Goal: Task Accomplishment & Management: Use online tool/utility

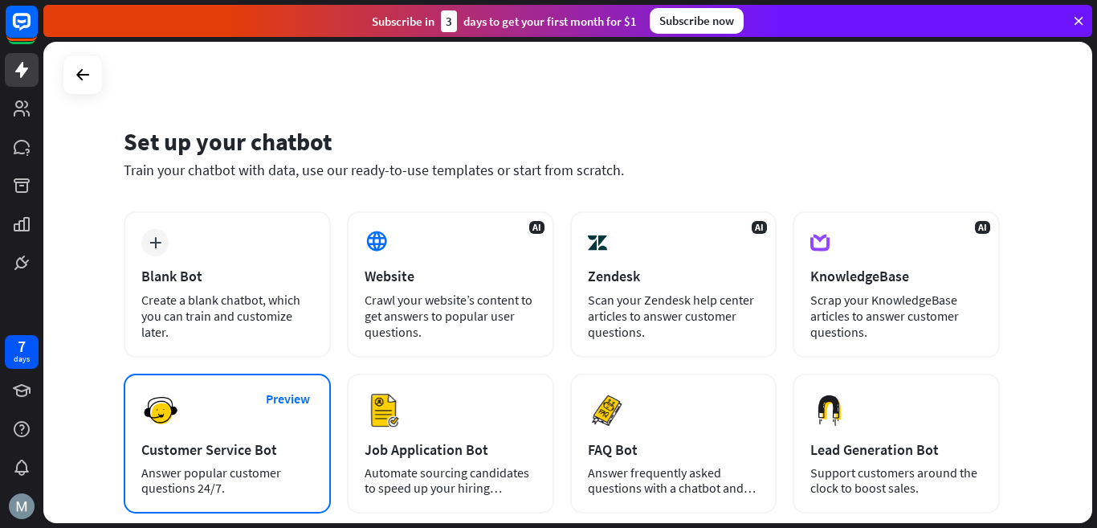
click at [197, 426] on div "Preview Customer Service Bot Answer popular customer questions 24/7." at bounding box center [227, 443] width 207 height 140
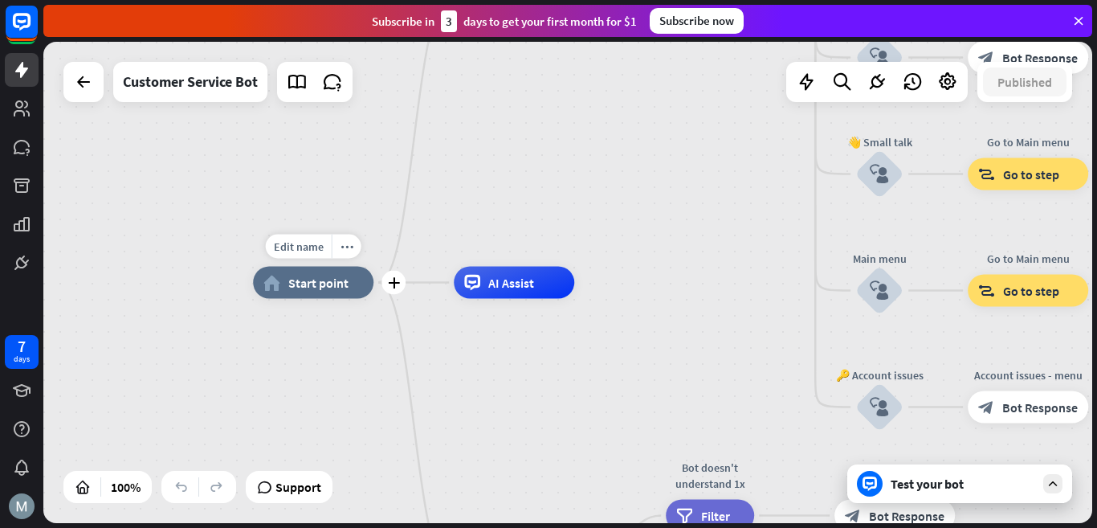
click at [313, 285] on span "Start point" at bounding box center [318, 283] width 60 height 16
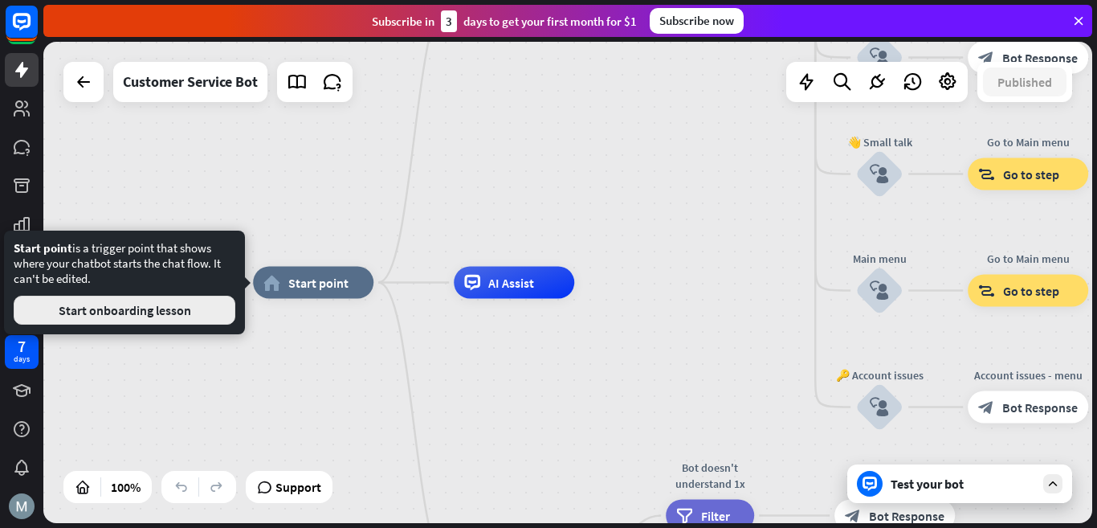
click at [116, 311] on button "Start onboarding lesson" at bounding box center [125, 309] width 222 height 29
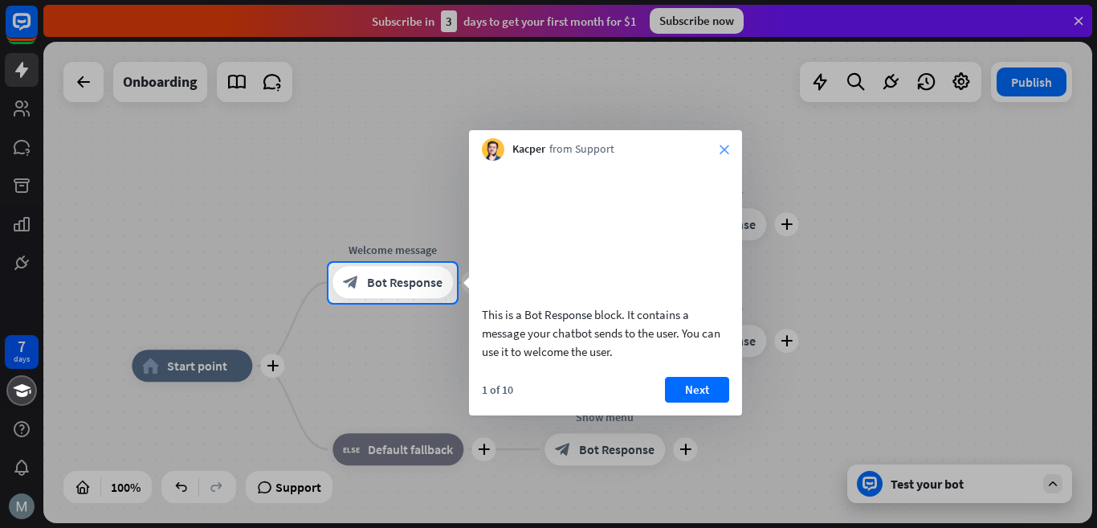
click at [727, 151] on icon "close" at bounding box center [724, 150] width 10 height 10
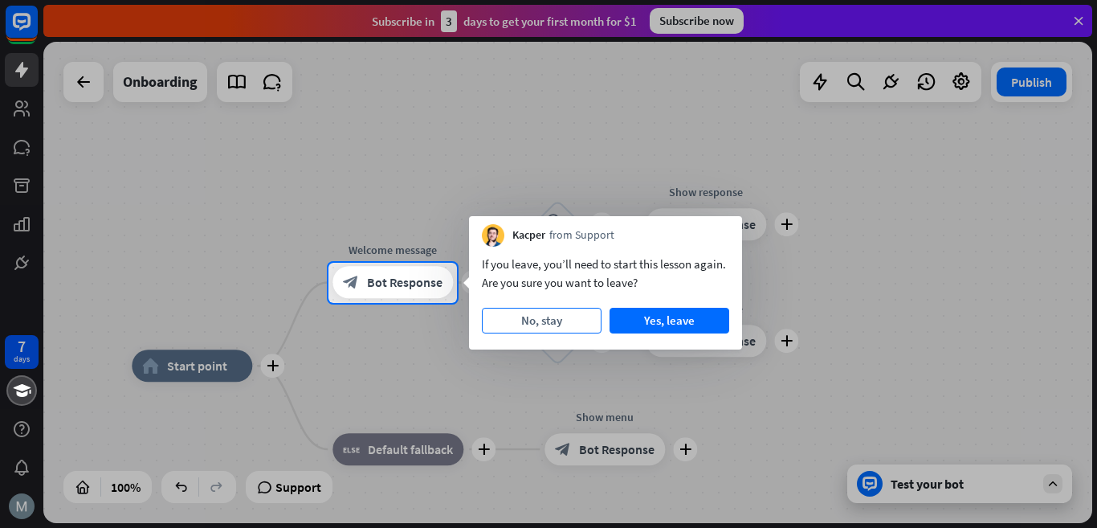
click at [544, 317] on button "No, stay" at bounding box center [542, 321] width 120 height 26
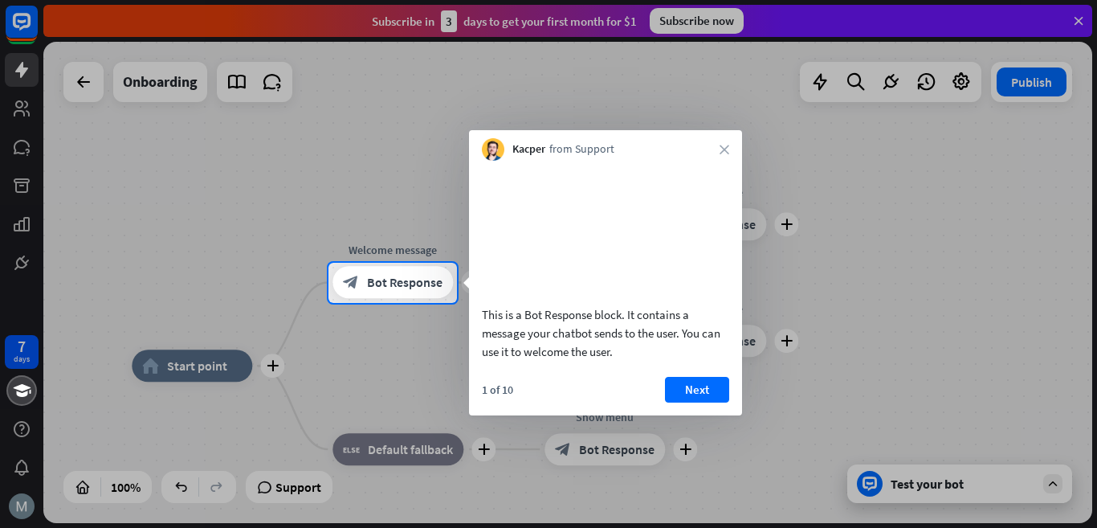
click at [560, 247] on video at bounding box center [605, 231] width 247 height 124
click at [612, 264] on video at bounding box center [605, 231] width 247 height 124
click at [658, 209] on video at bounding box center [605, 231] width 247 height 124
click at [695, 402] on button "Next" at bounding box center [697, 390] width 64 height 26
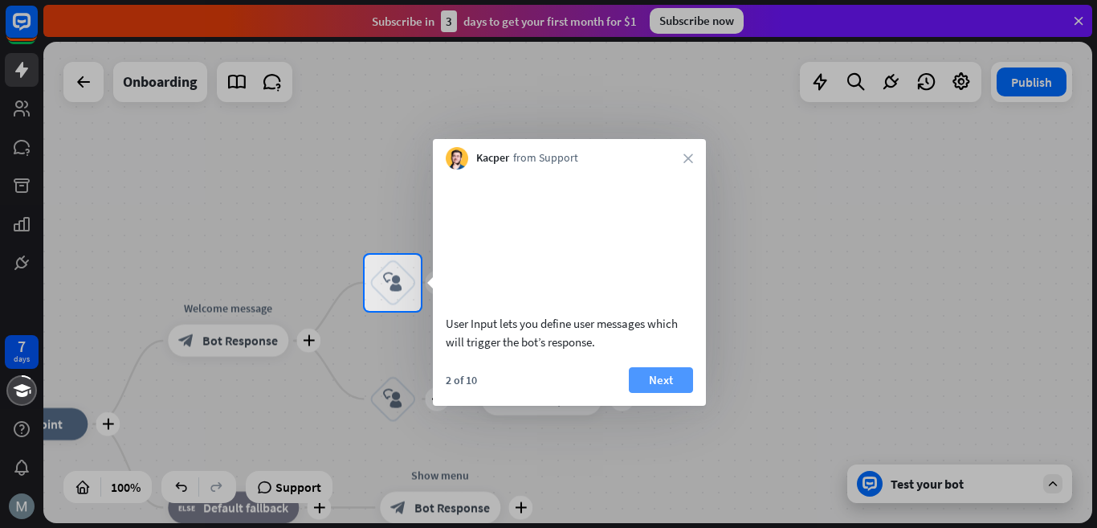
click at [654, 393] on button "Next" at bounding box center [661, 380] width 64 height 26
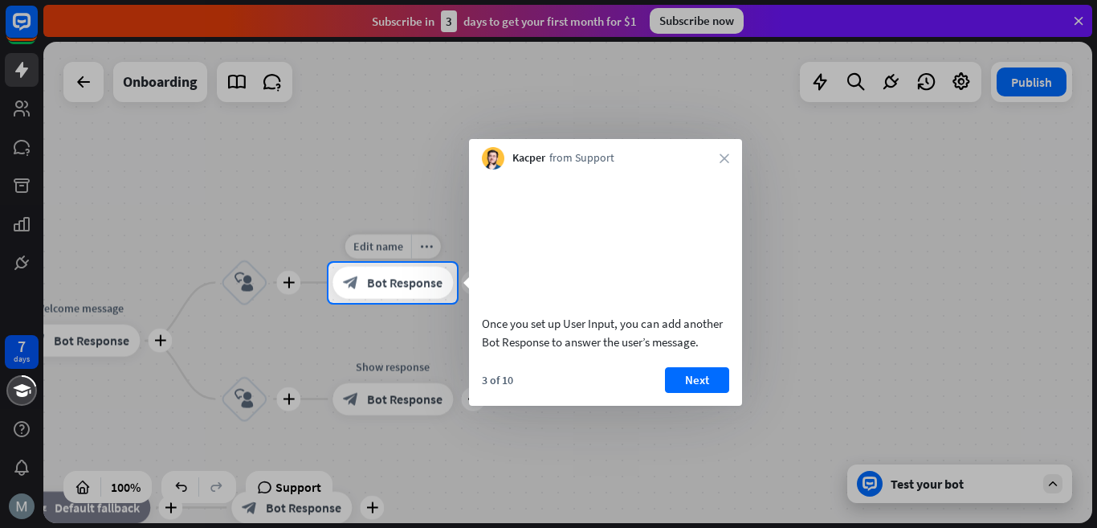
click at [426, 295] on div "block_bot_response Bot Response" at bounding box center [392, 283] width 120 height 32
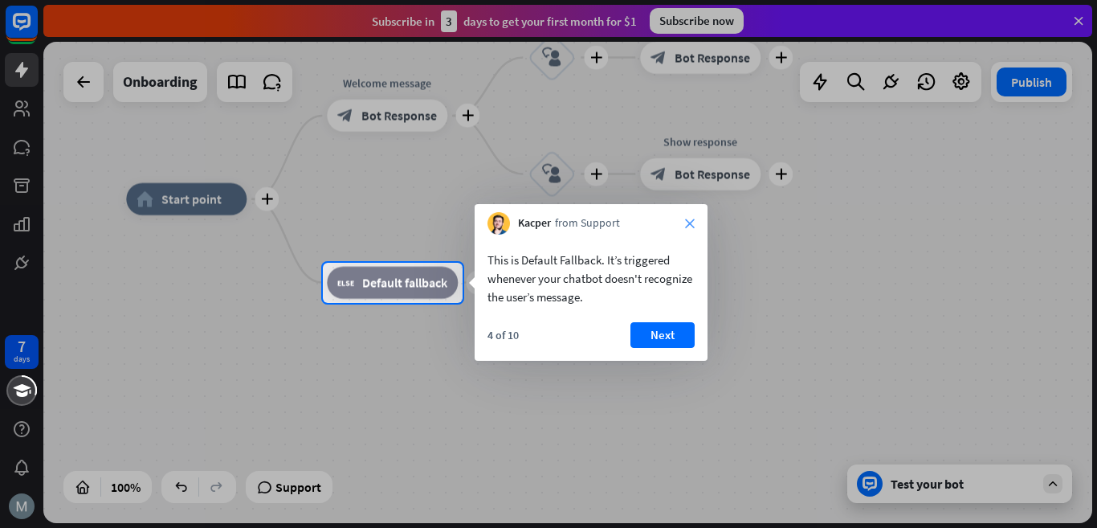
click at [692, 223] on icon "close" at bounding box center [690, 223] width 10 height 10
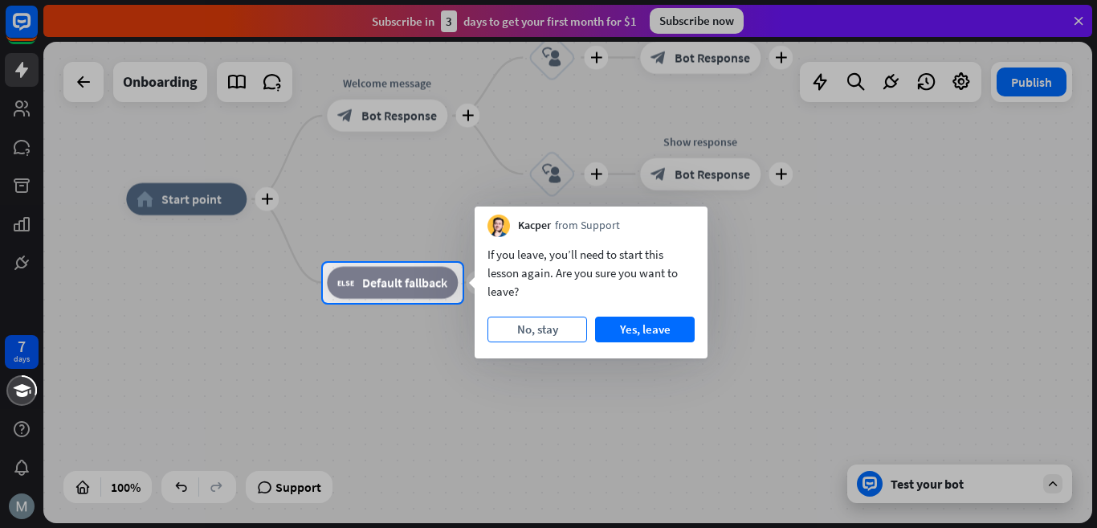
click at [520, 326] on button "No, stay" at bounding box center [537, 329] width 100 height 26
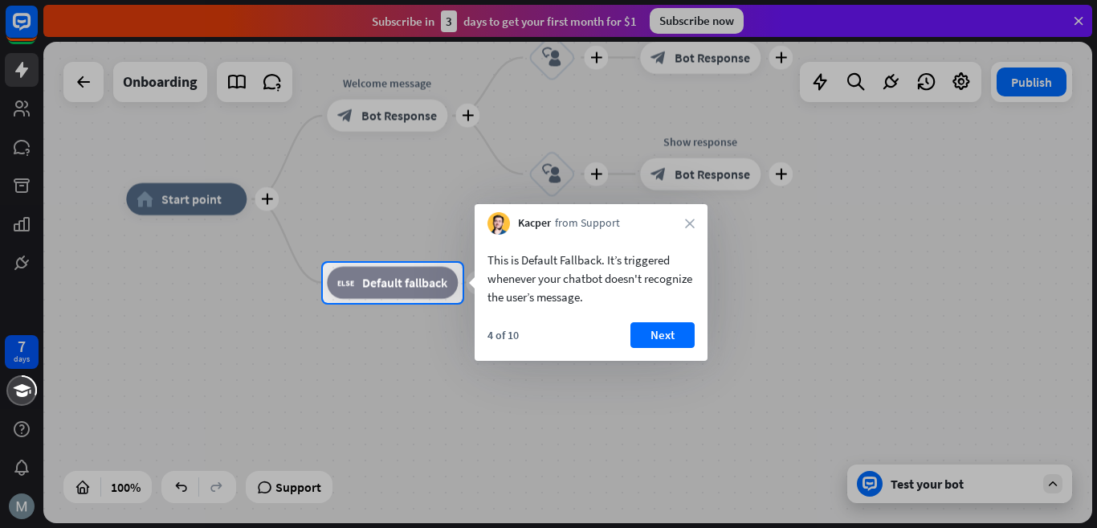
click at [334, 335] on div at bounding box center [548, 416] width 1097 height 226
click at [393, 282] on span "Default fallback" at bounding box center [404, 283] width 85 height 16
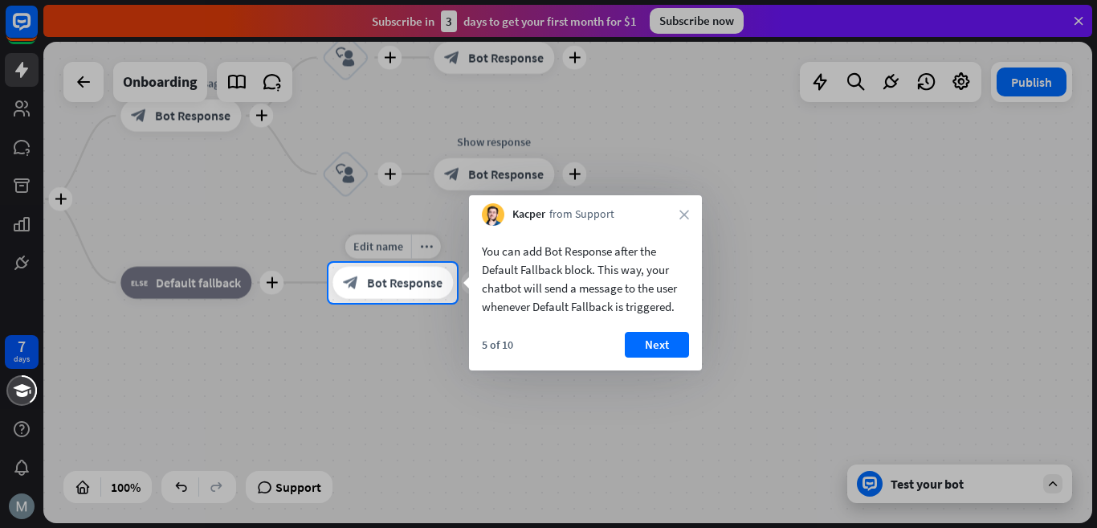
click at [387, 281] on span "Bot Response" at bounding box center [404, 283] width 75 height 16
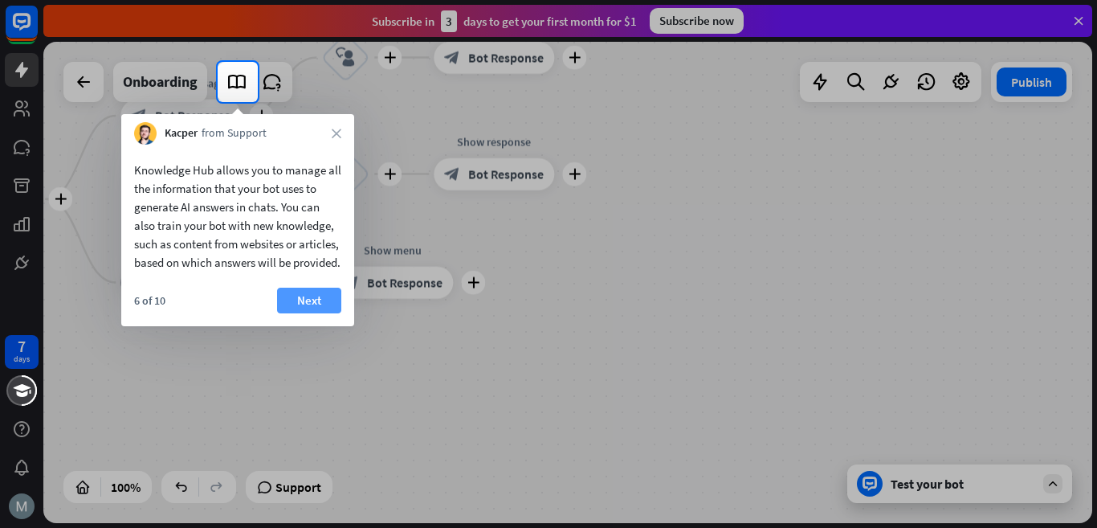
click at [322, 313] on button "Next" at bounding box center [309, 300] width 64 height 26
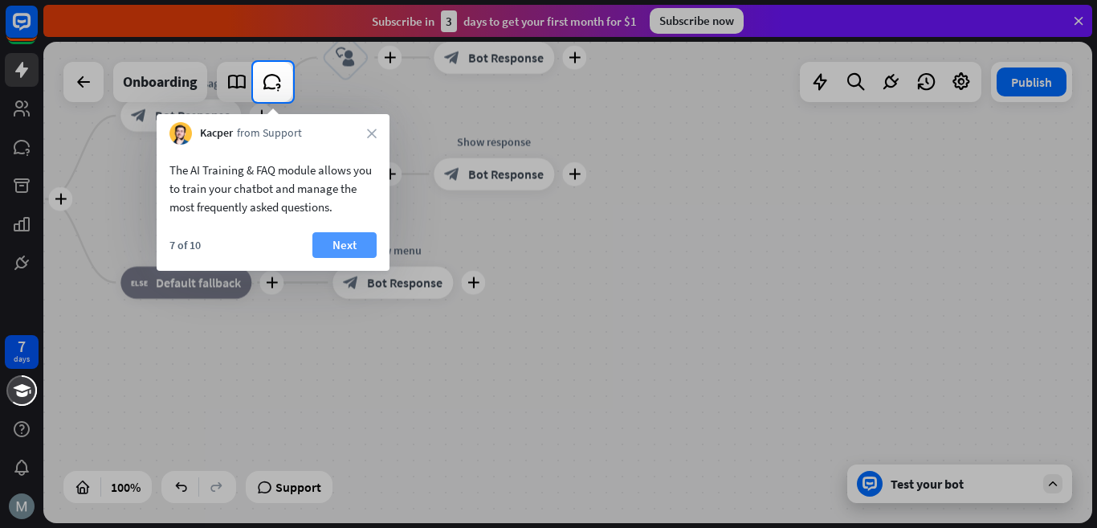
click at [323, 242] on button "Next" at bounding box center [344, 245] width 64 height 26
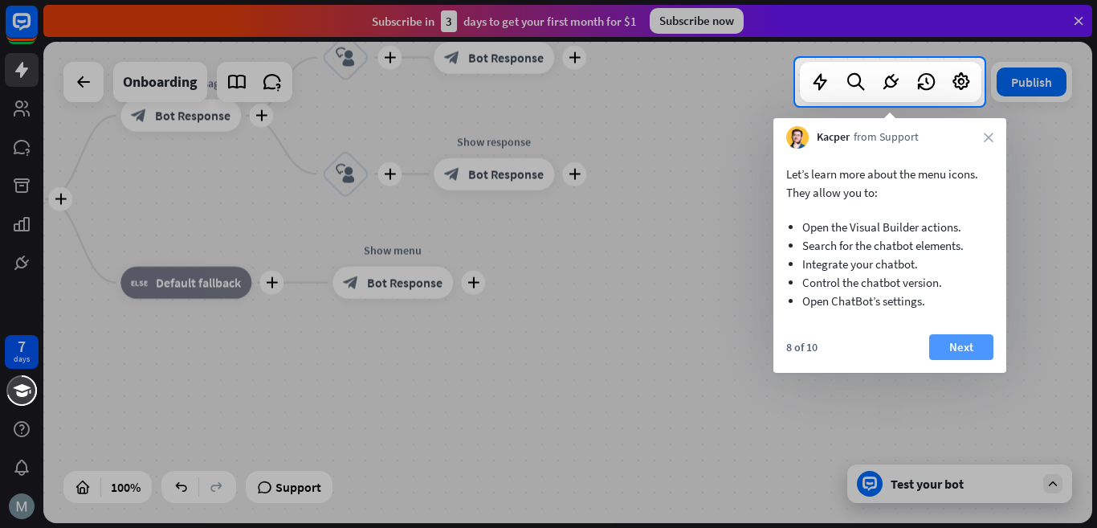
click at [960, 345] on button "Next" at bounding box center [961, 347] width 64 height 26
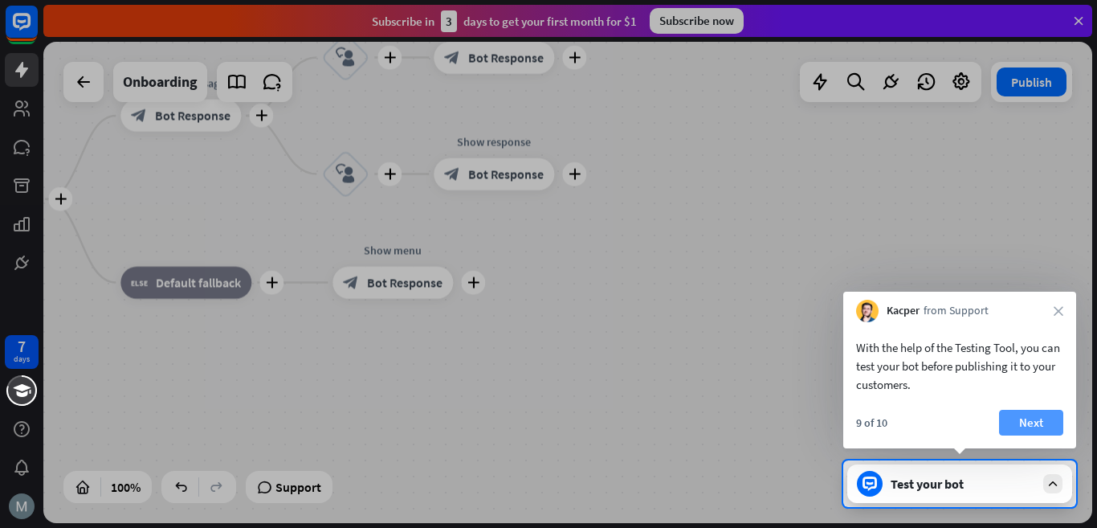
click at [1036, 422] on button "Next" at bounding box center [1031, 423] width 64 height 26
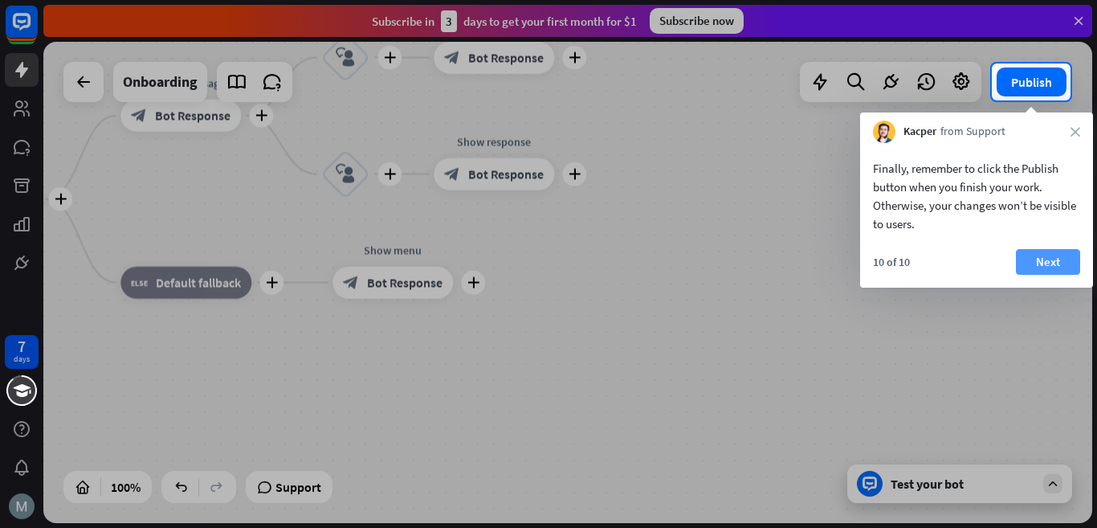
click at [1044, 261] on button "Next" at bounding box center [1048, 262] width 64 height 26
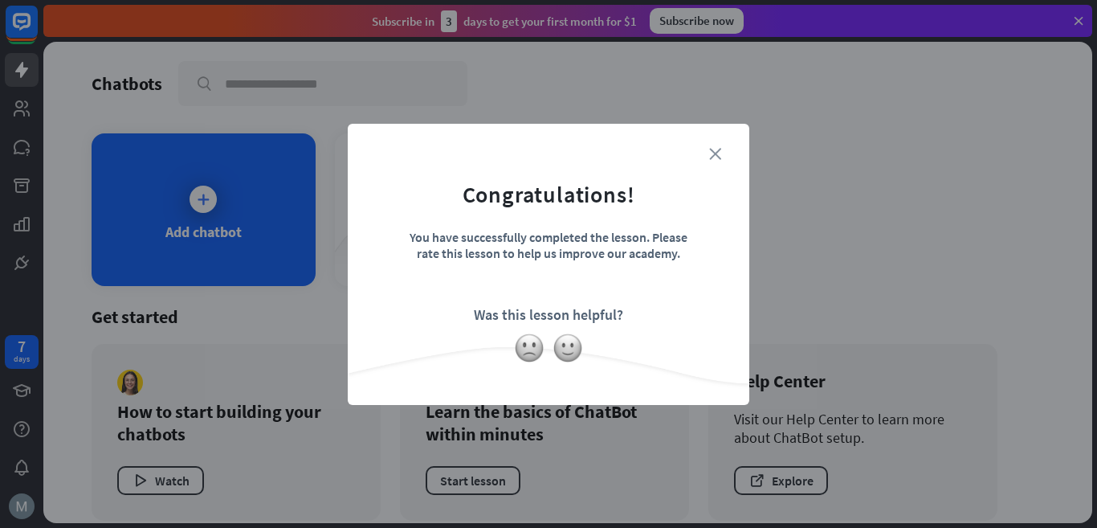
click at [715, 155] on icon "close" at bounding box center [715, 154] width 12 height 12
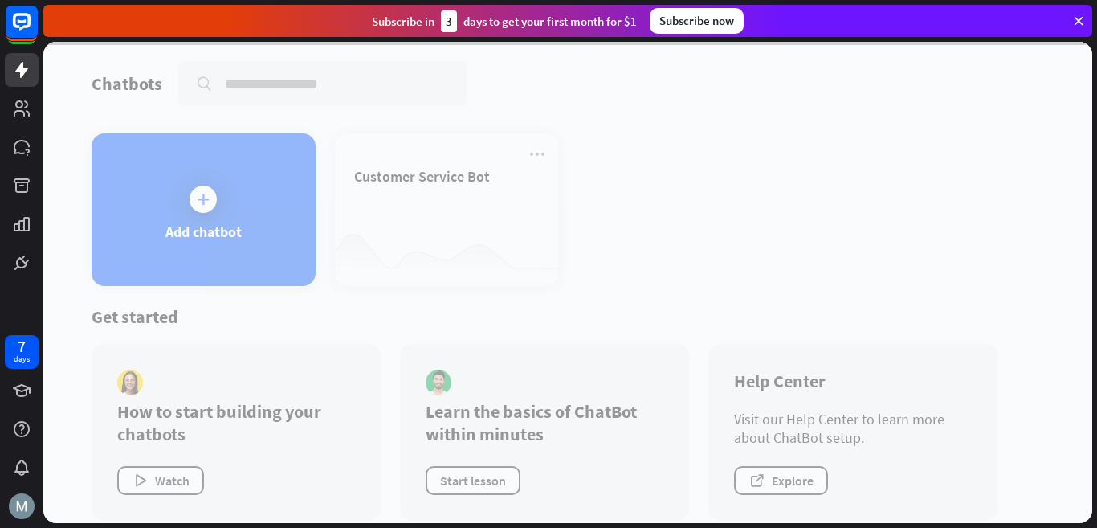
click at [202, 196] on div at bounding box center [567, 282] width 1049 height 481
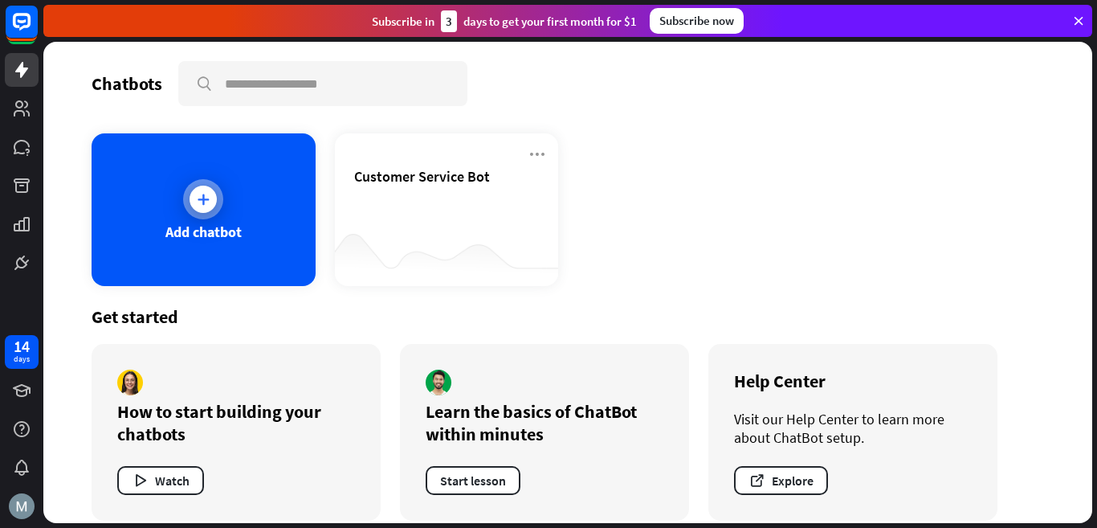
click at [205, 195] on icon at bounding box center [203, 199] width 16 height 16
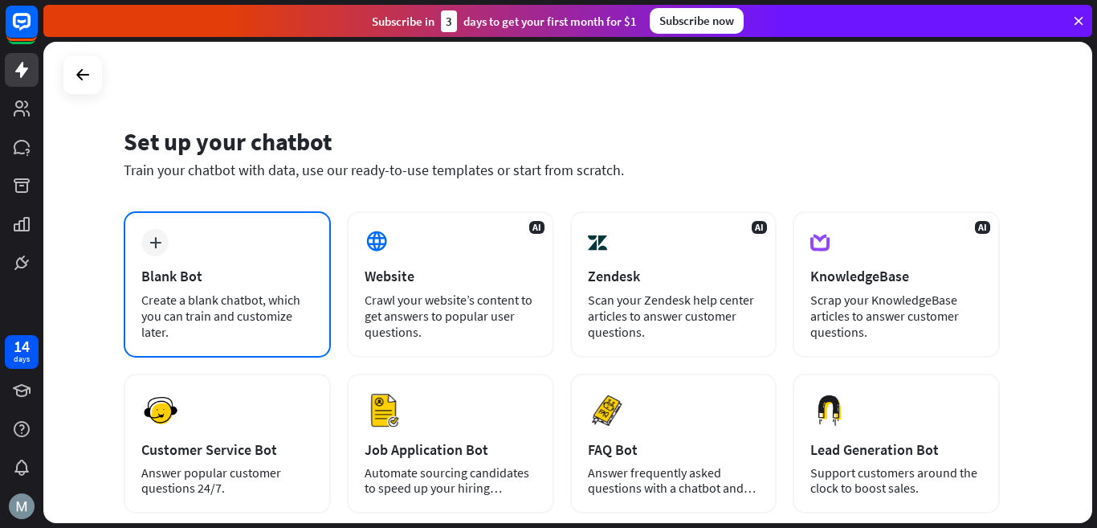
click at [159, 241] on icon "plus" at bounding box center [155, 242] width 12 height 11
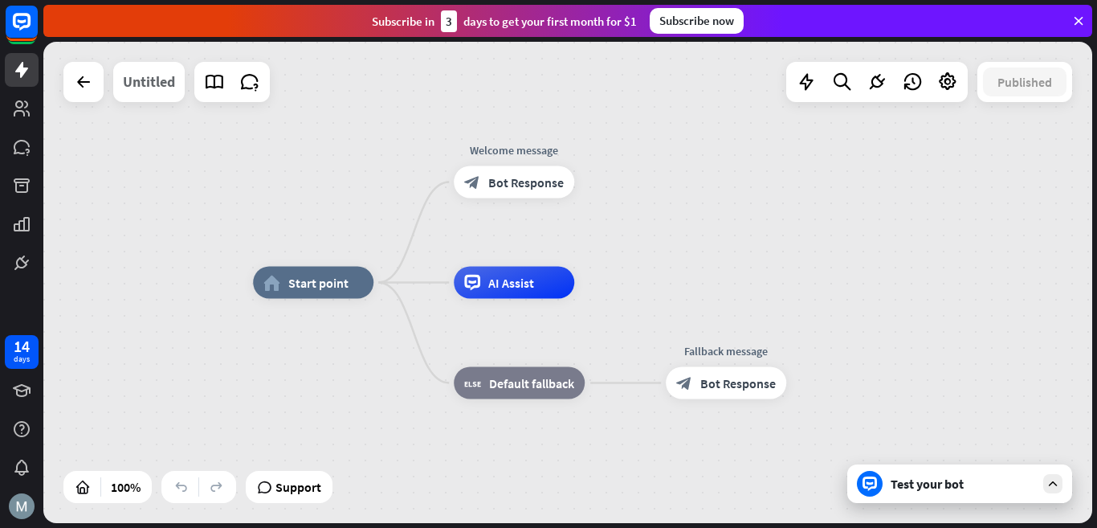
click at [135, 81] on div "Untitled" at bounding box center [149, 82] width 52 height 40
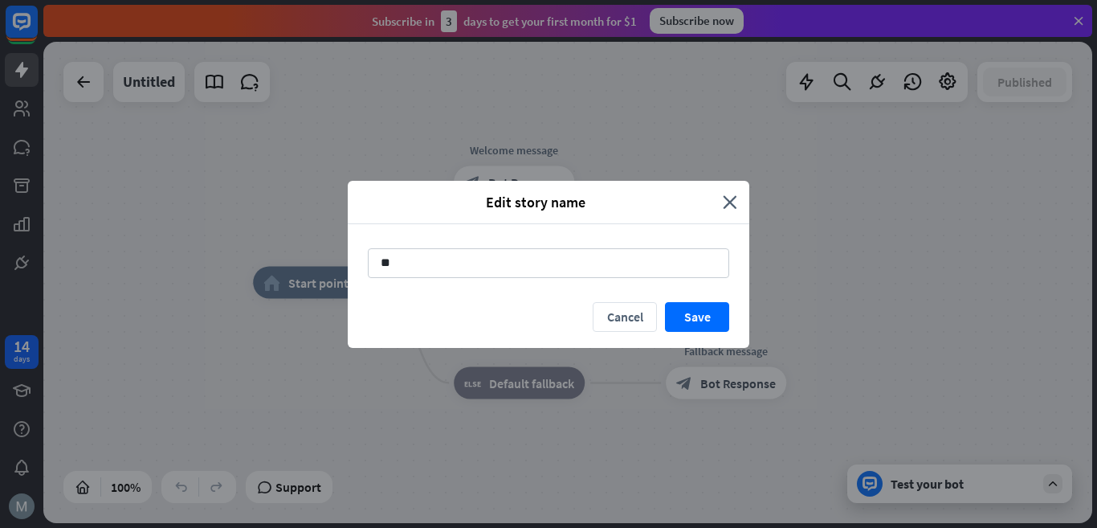
type input "*"
type input "**********"
click at [687, 314] on button "Save" at bounding box center [697, 317] width 64 height 30
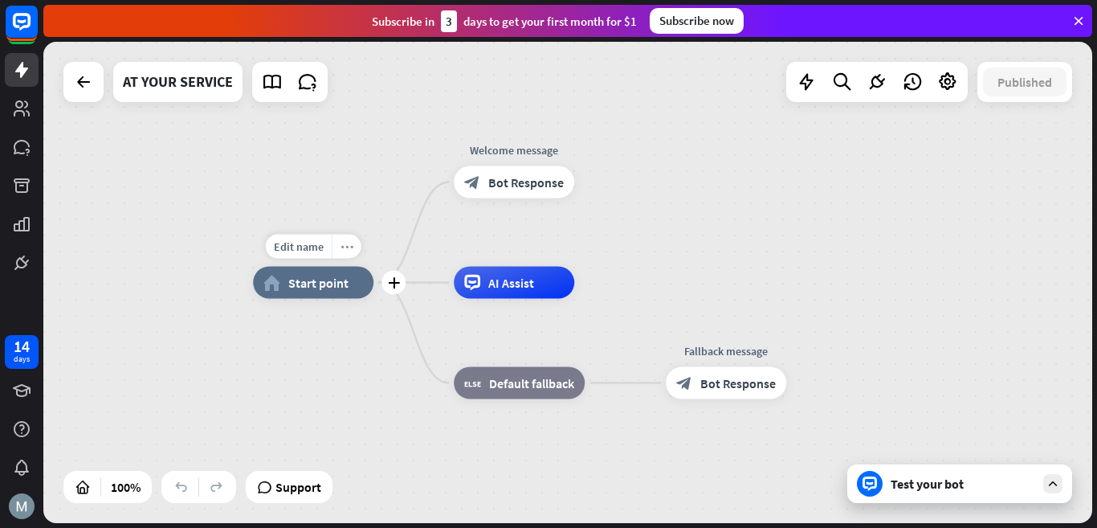
click at [348, 248] on icon "more_horiz" at bounding box center [346, 246] width 13 height 12
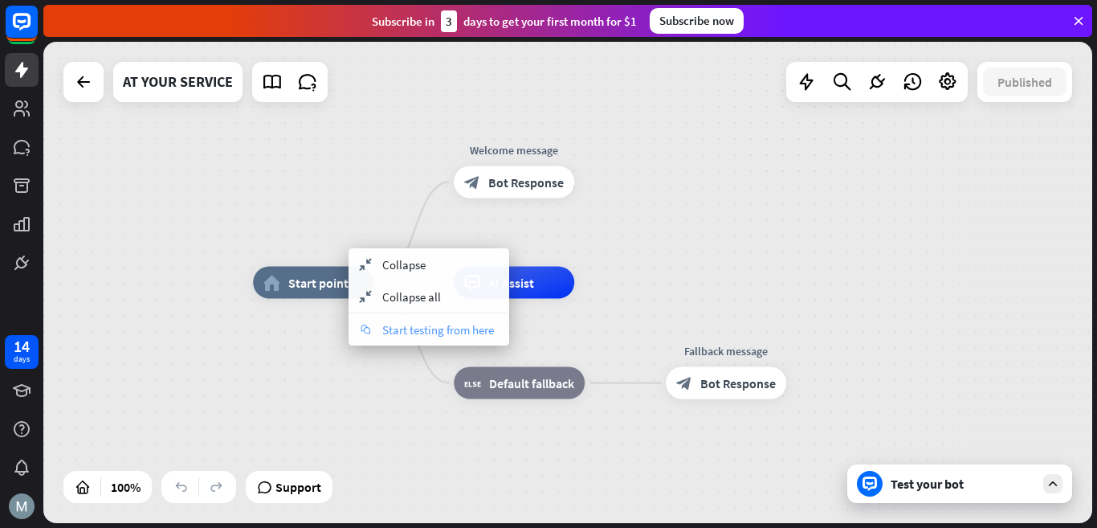
click at [417, 328] on span "Start testing from here" at bounding box center [438, 329] width 112 height 15
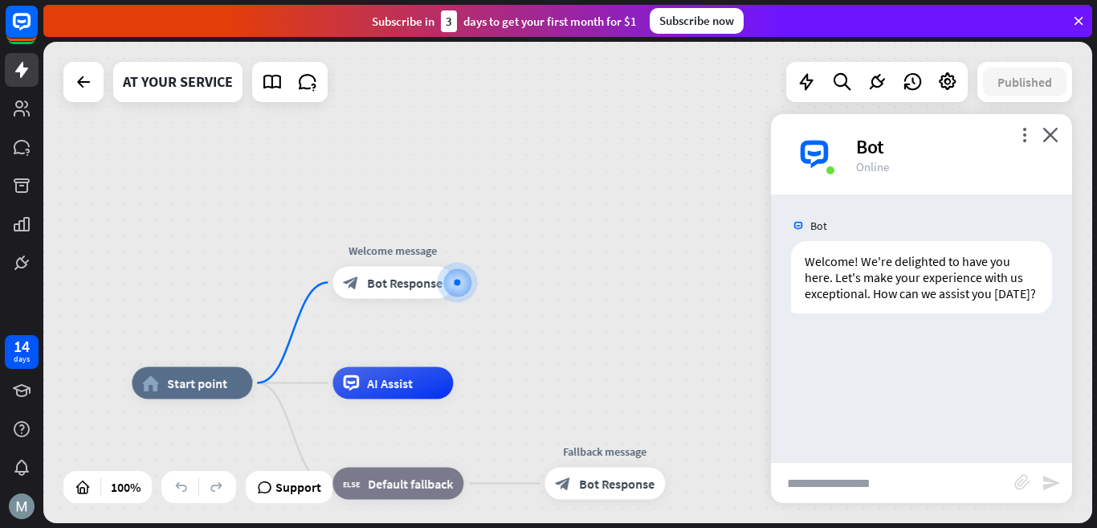
click at [846, 483] on input "text" at bounding box center [892, 483] width 243 height 40
type input "**********"
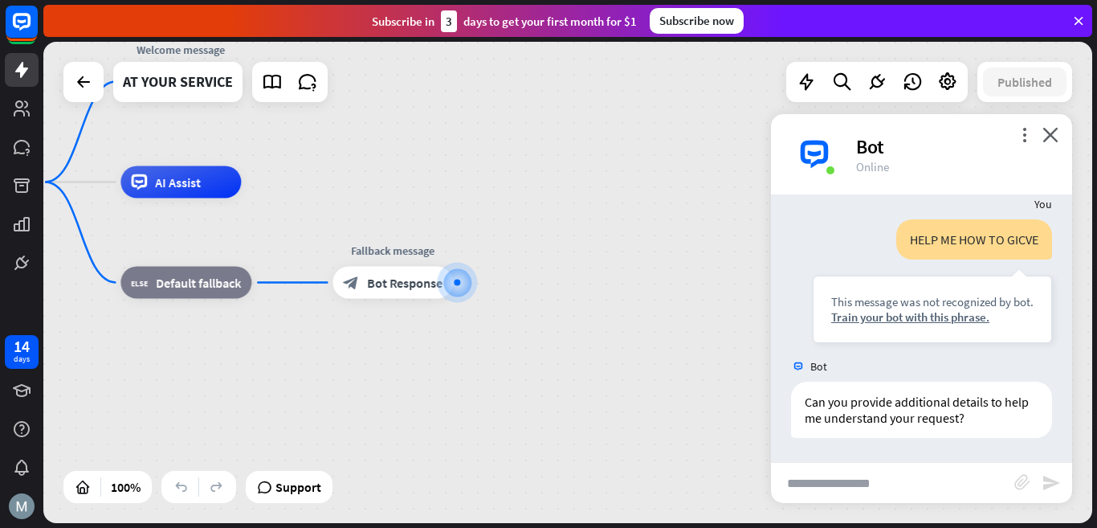
scroll to position [149, 0]
type input "**********"
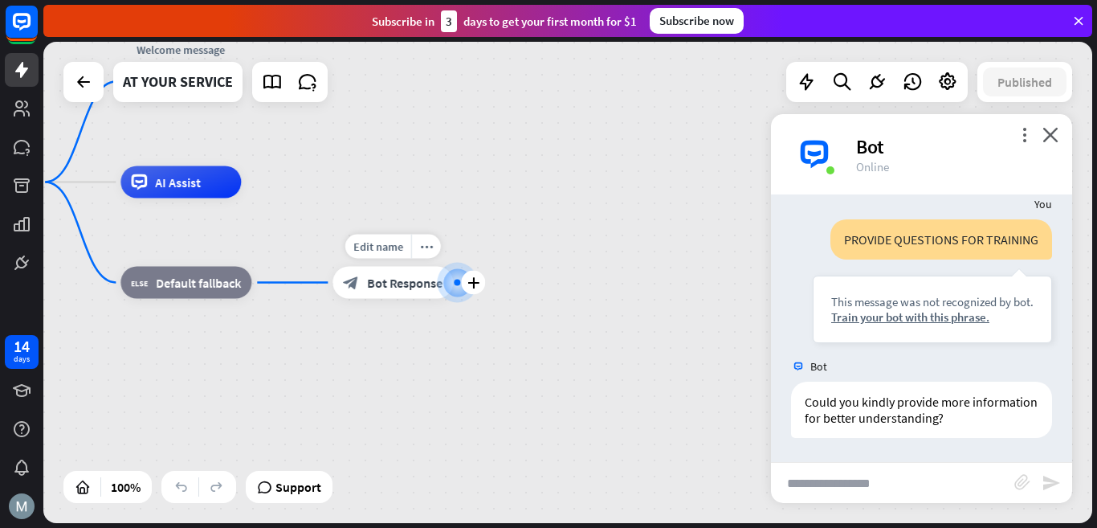
click at [403, 283] on span "Bot Response" at bounding box center [404, 283] width 75 height 16
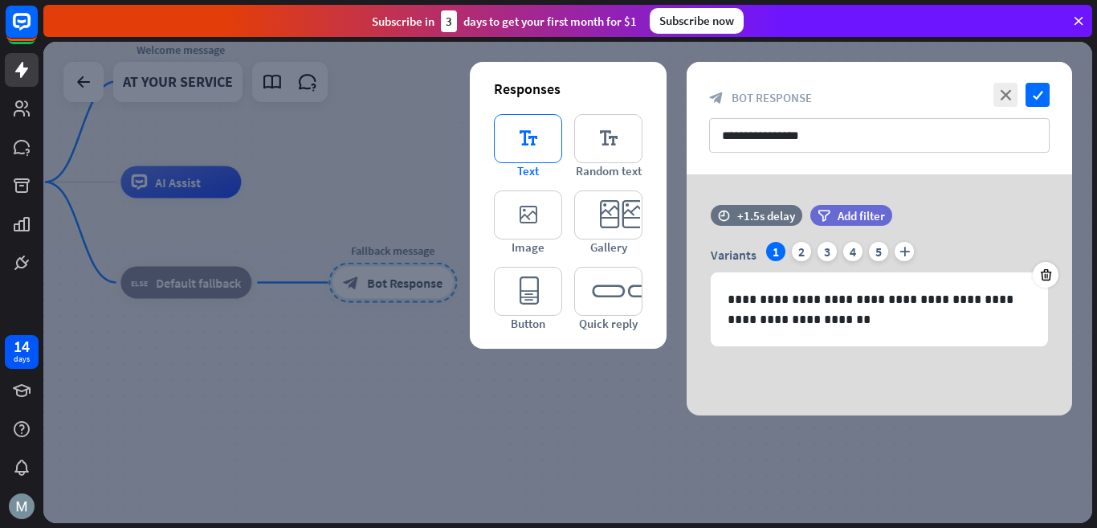
click at [532, 146] on icon "editor_text" at bounding box center [528, 138] width 68 height 49
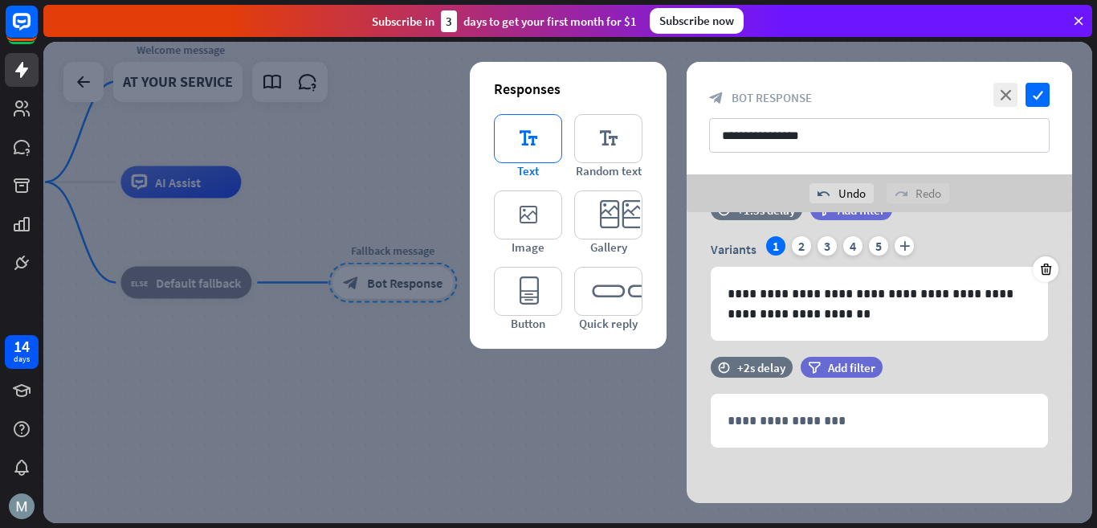
scroll to position [44, 0]
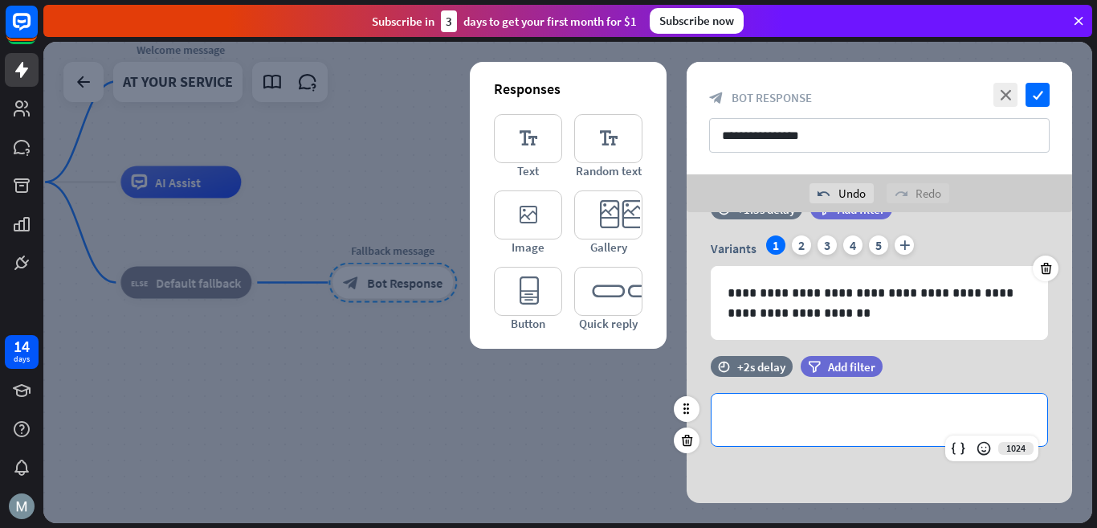
click at [793, 420] on p "**********" at bounding box center [879, 420] width 304 height 20
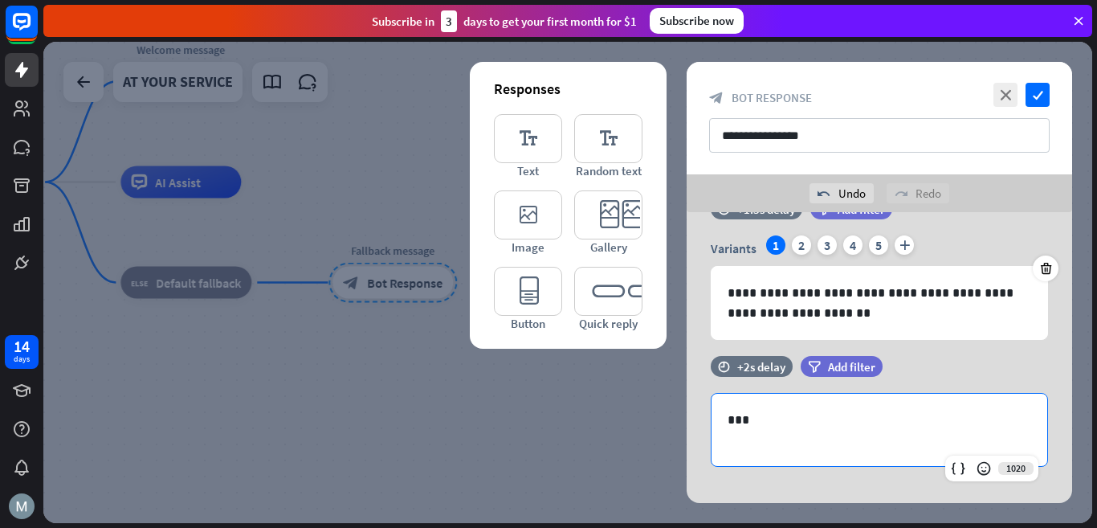
click at [573, 426] on div at bounding box center [567, 282] width 1049 height 481
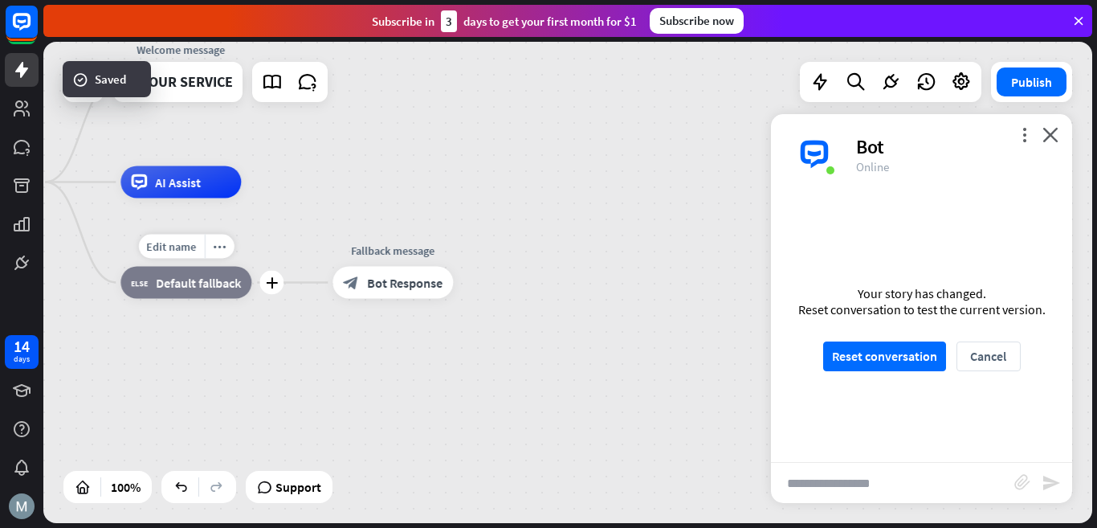
click at [177, 295] on div "block_fallback Default fallback" at bounding box center [185, 283] width 131 height 32
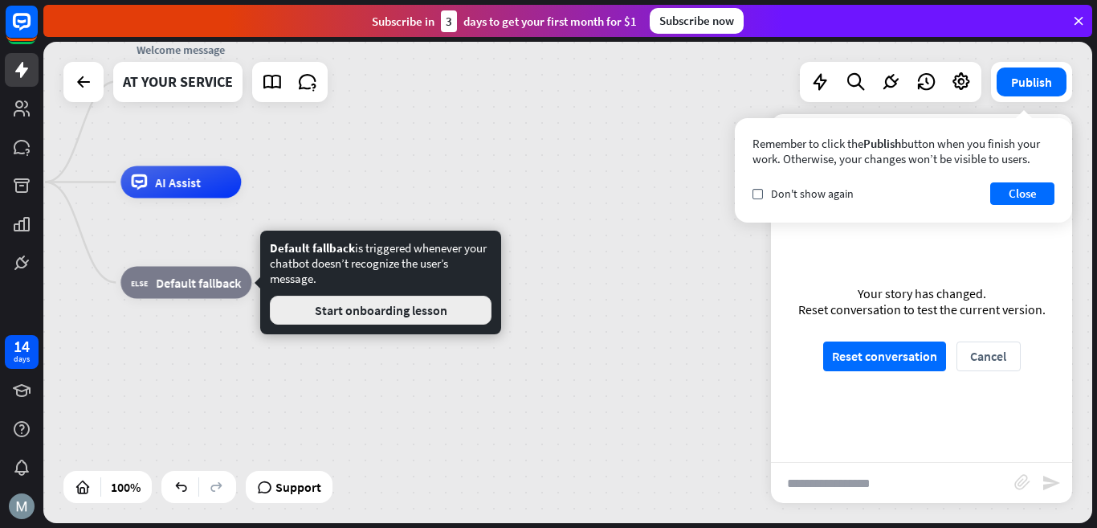
click at [335, 313] on button "Start onboarding lesson" at bounding box center [381, 309] width 222 height 29
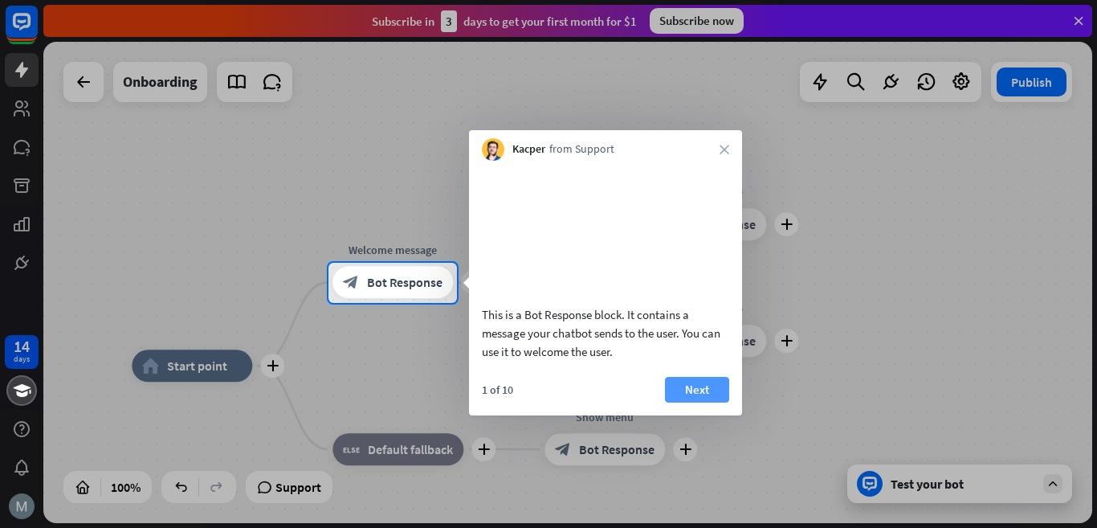
click at [719, 402] on button "Next" at bounding box center [697, 390] width 64 height 26
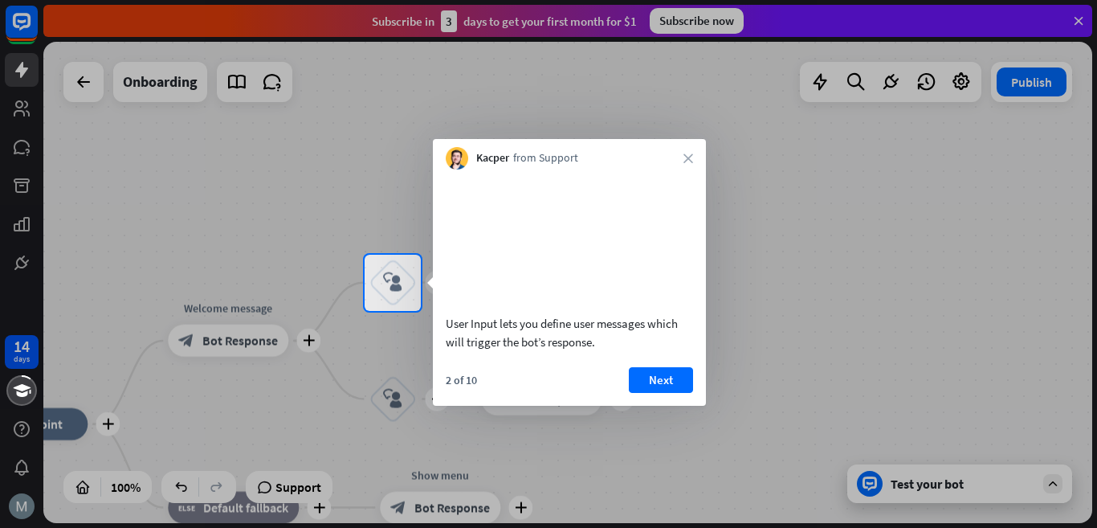
click at [693, 160] on div "Kacper from Support close" at bounding box center [569, 154] width 273 height 31
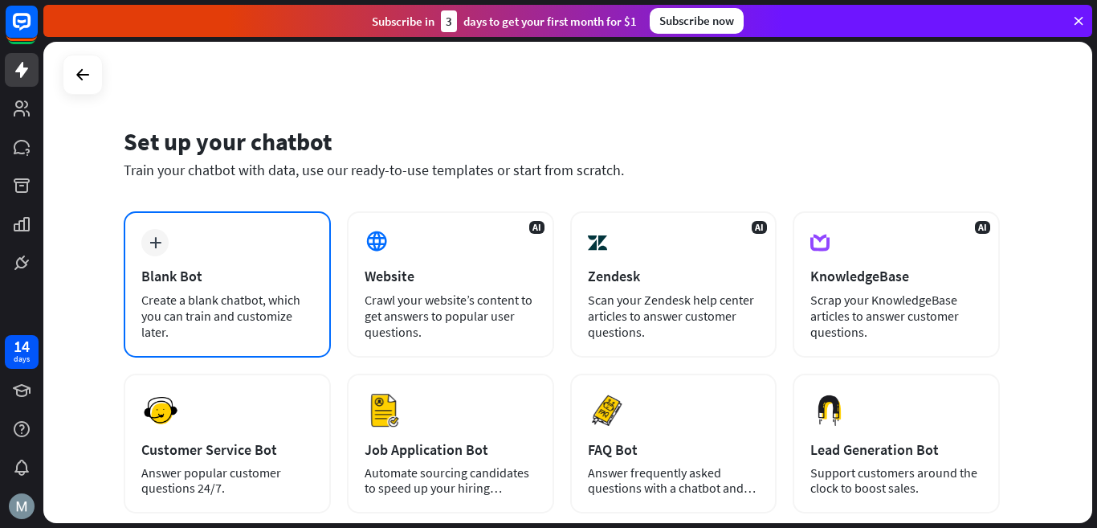
click at [219, 279] on div "Blank Bot" at bounding box center [227, 276] width 172 height 18
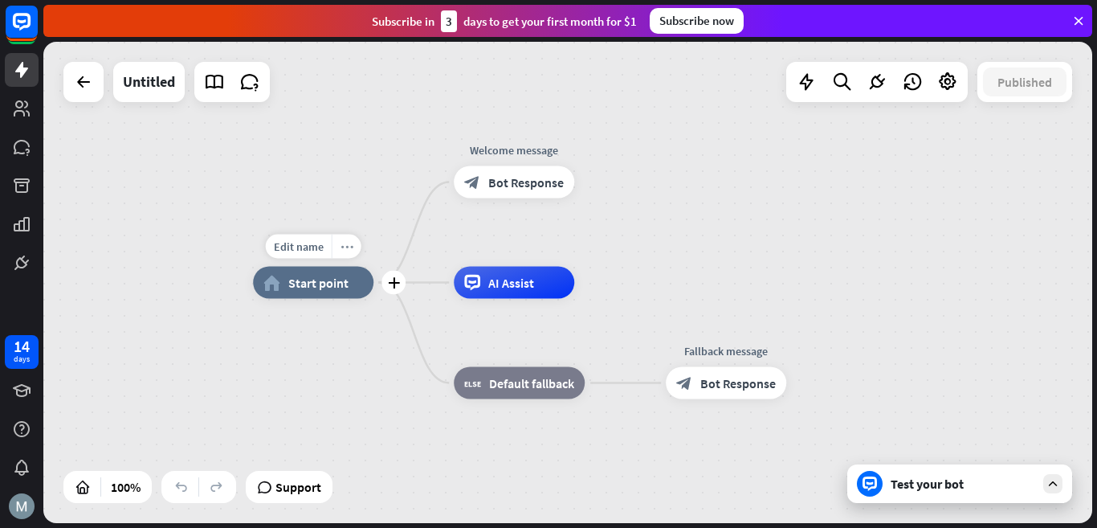
click at [349, 247] on icon "more_horiz" at bounding box center [346, 246] width 13 height 12
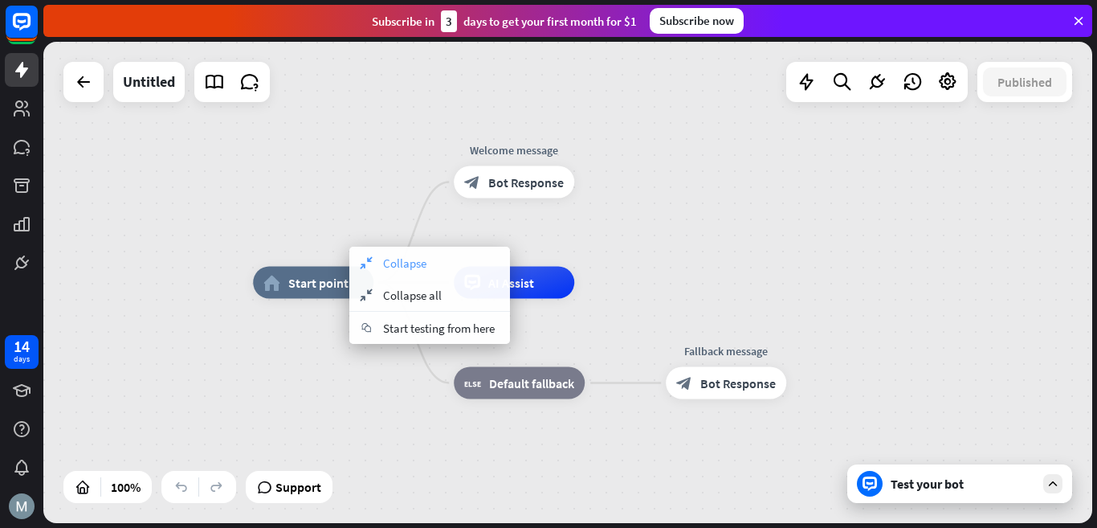
click at [419, 265] on span "Collapse" at bounding box center [404, 262] width 43 height 15
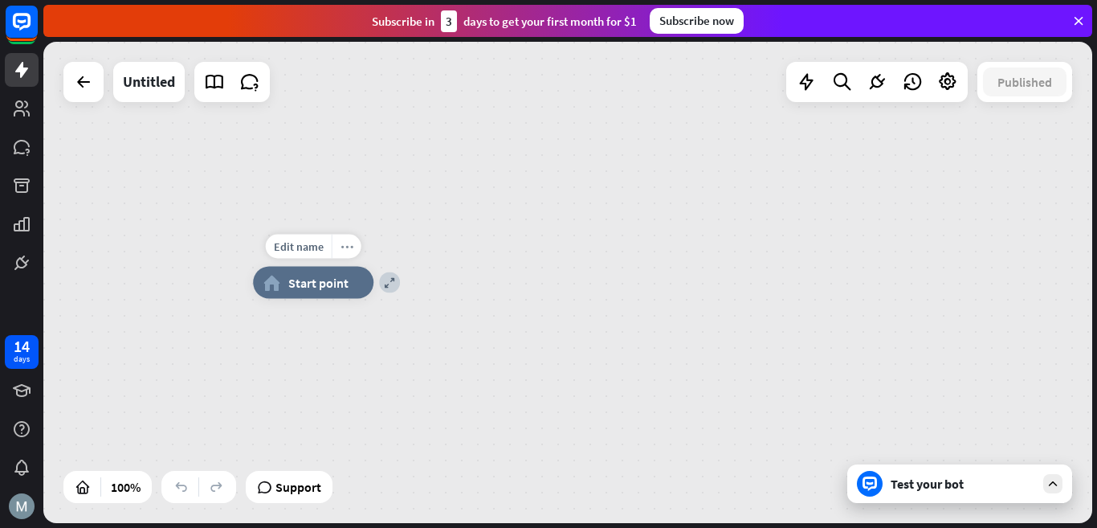
click at [343, 247] on icon "more_horiz" at bounding box center [346, 246] width 13 height 12
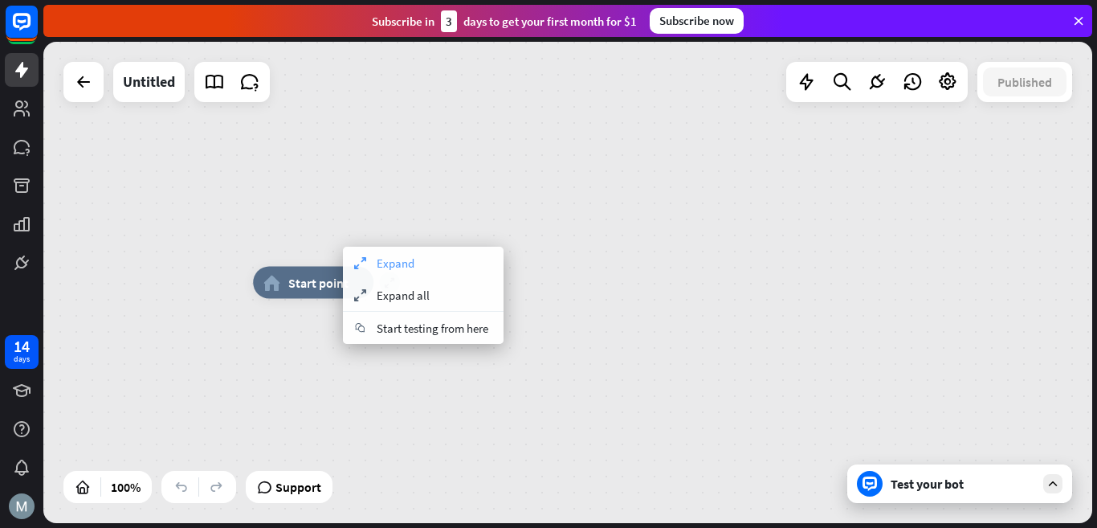
click at [359, 263] on icon "expand" at bounding box center [360, 262] width 18 height 13
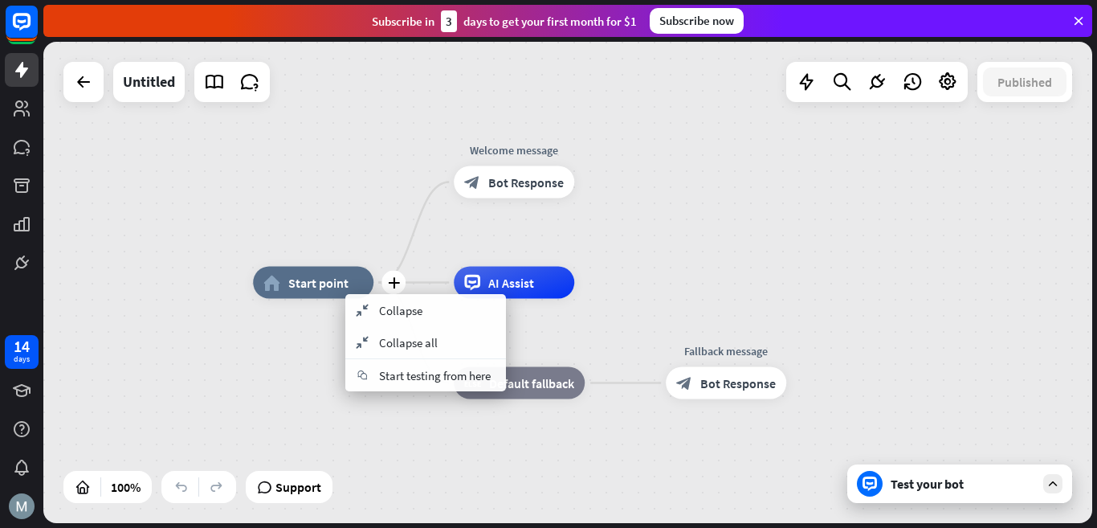
click at [314, 278] on span "Start point" at bounding box center [318, 283] width 60 height 16
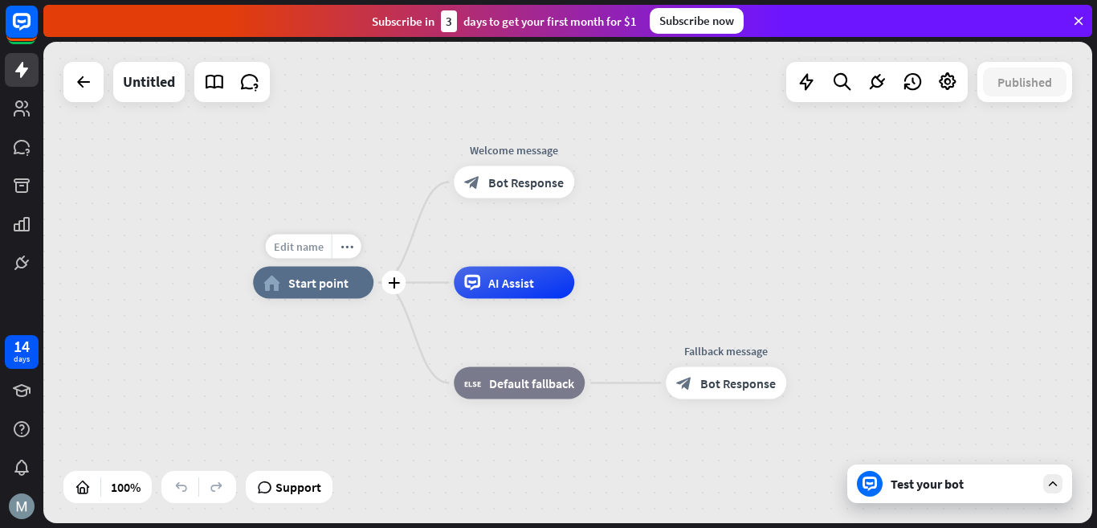
click at [316, 242] on span "Edit name" at bounding box center [299, 246] width 50 height 14
type input "*"
type input "******"
click at [372, 415] on div "****** home_2 Start point Welcome message block_bot_response Bot Response AI As…" at bounding box center [567, 282] width 1049 height 481
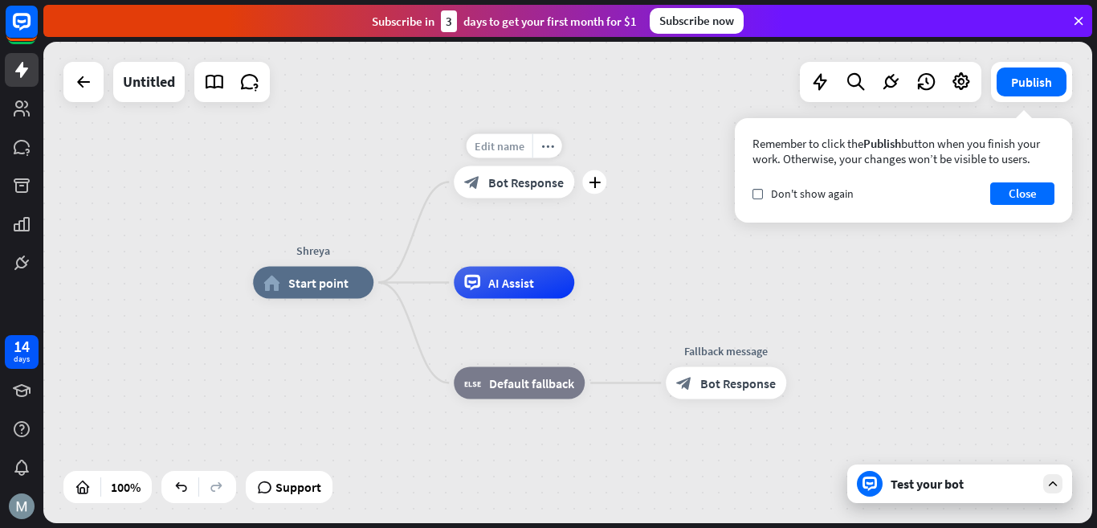
click at [521, 146] on span "Edit name" at bounding box center [500, 146] width 50 height 14
type input "*"
type input "**********"
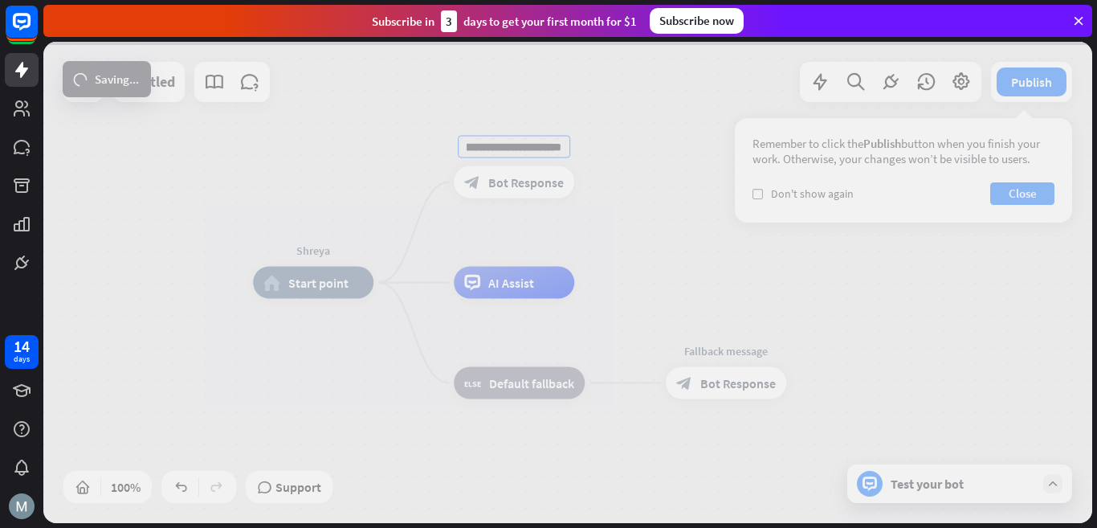
click at [528, 187] on div "**********" at bounding box center [567, 282] width 1049 height 481
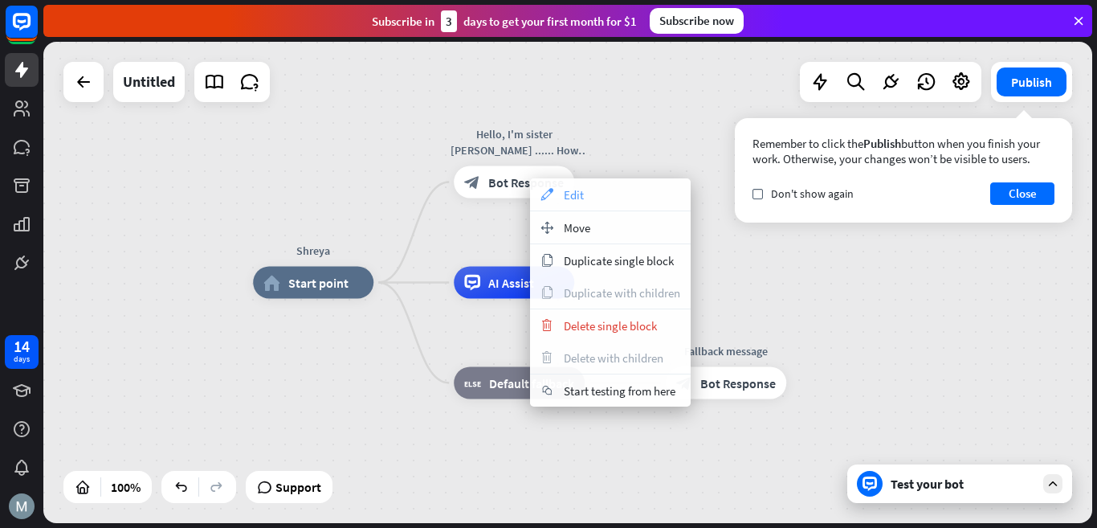
click at [580, 198] on span "Edit" at bounding box center [574, 194] width 20 height 15
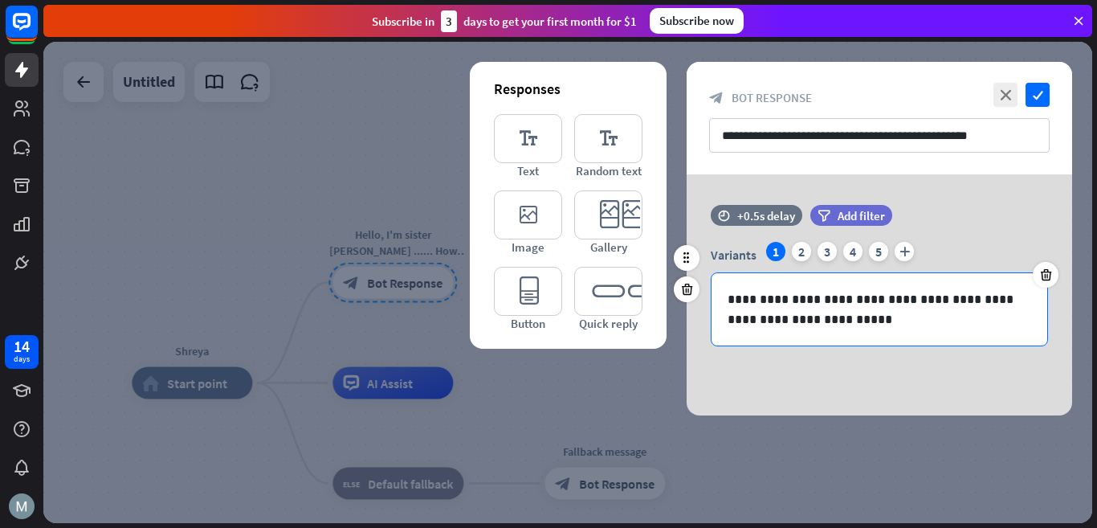
click at [727, 301] on div "**********" at bounding box center [879, 309] width 336 height 72
drag, startPoint x: 805, startPoint y: 316, endPoint x: 817, endPoint y: 323, distance: 14.4
click at [809, 319] on p "**********" at bounding box center [879, 309] width 304 height 40
click at [819, 324] on p "**********" at bounding box center [879, 309] width 304 height 40
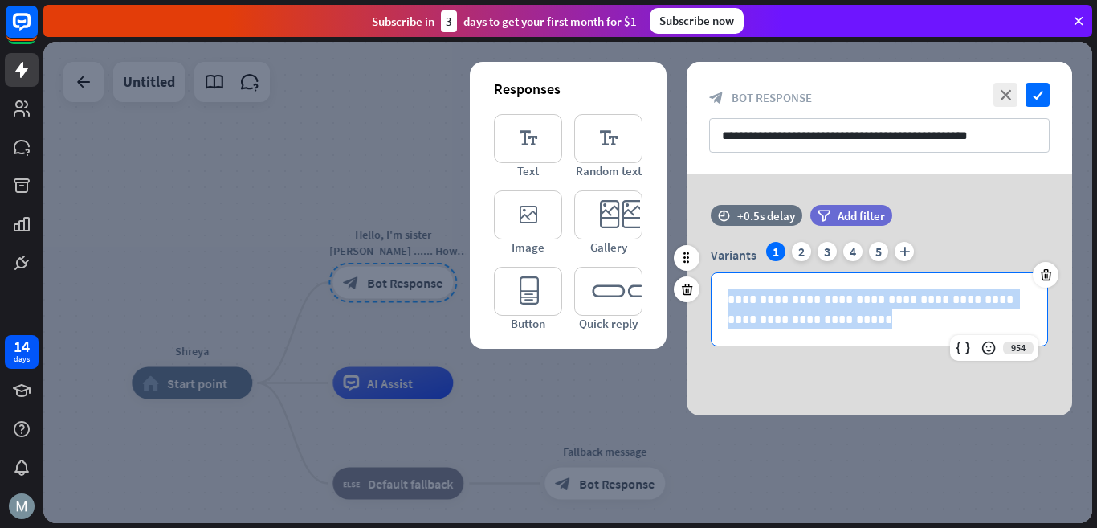
drag, startPoint x: 725, startPoint y: 294, endPoint x: 839, endPoint y: 315, distance: 115.9
click at [838, 315] on div "**********" at bounding box center [879, 309] width 336 height 72
click at [838, 315] on p "**********" at bounding box center [879, 309] width 304 height 40
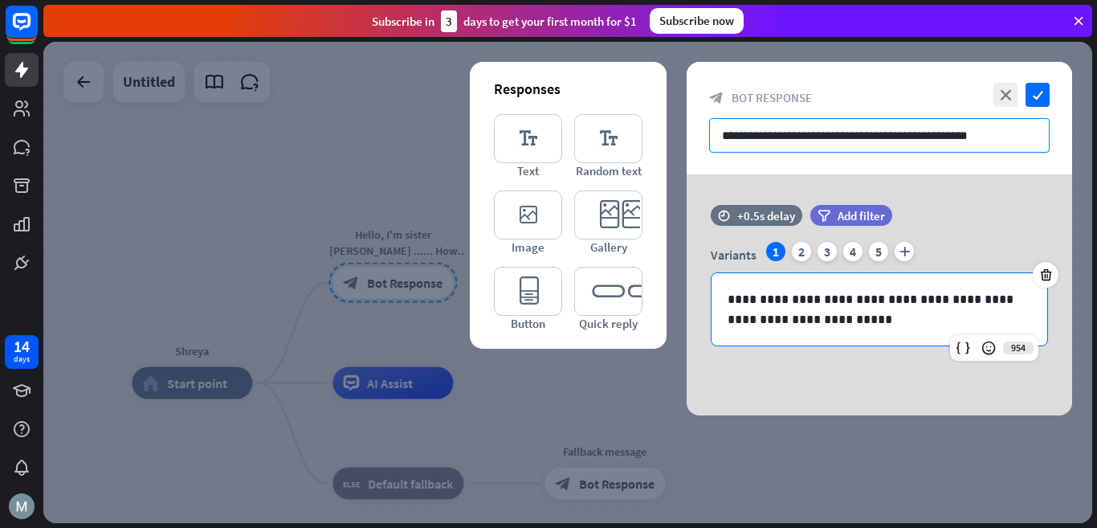
click at [744, 140] on input "**********" at bounding box center [879, 135] width 340 height 35
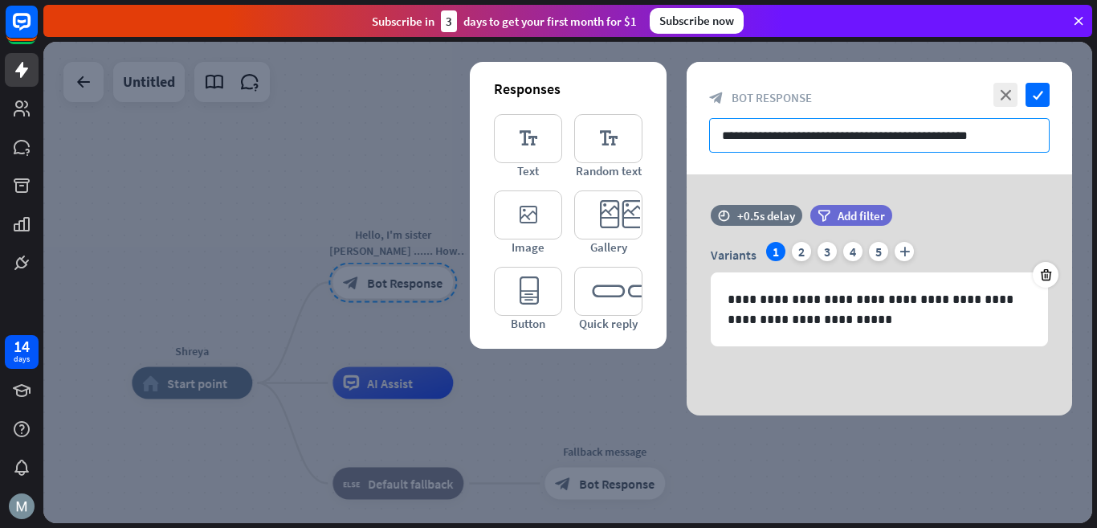
drag, startPoint x: 744, startPoint y: 140, endPoint x: 722, endPoint y: 139, distance: 22.5
click at [722, 139] on input "**********" at bounding box center [879, 135] width 340 height 35
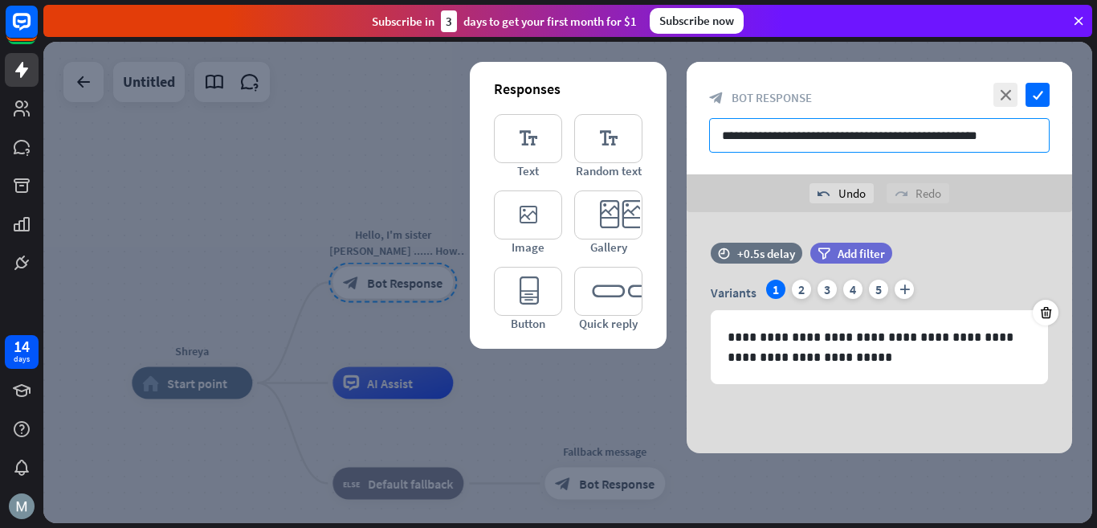
drag, startPoint x: 931, startPoint y: 135, endPoint x: 952, endPoint y: 137, distance: 20.9
click at [952, 137] on input "**********" at bounding box center [879, 135] width 340 height 35
click at [950, 142] on input "**********" at bounding box center [879, 135] width 340 height 35
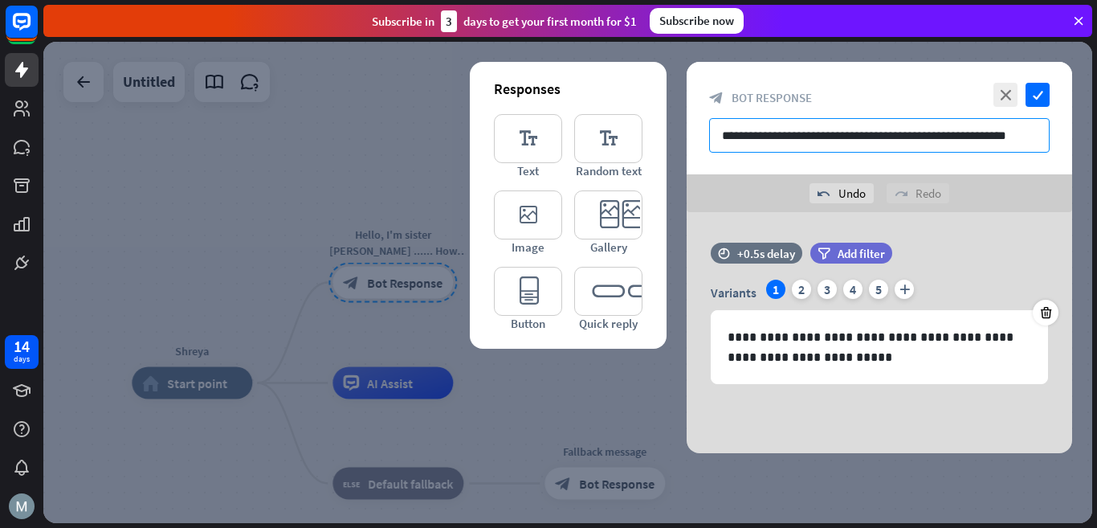
click at [950, 143] on input "**********" at bounding box center [879, 135] width 340 height 35
type input "**********"
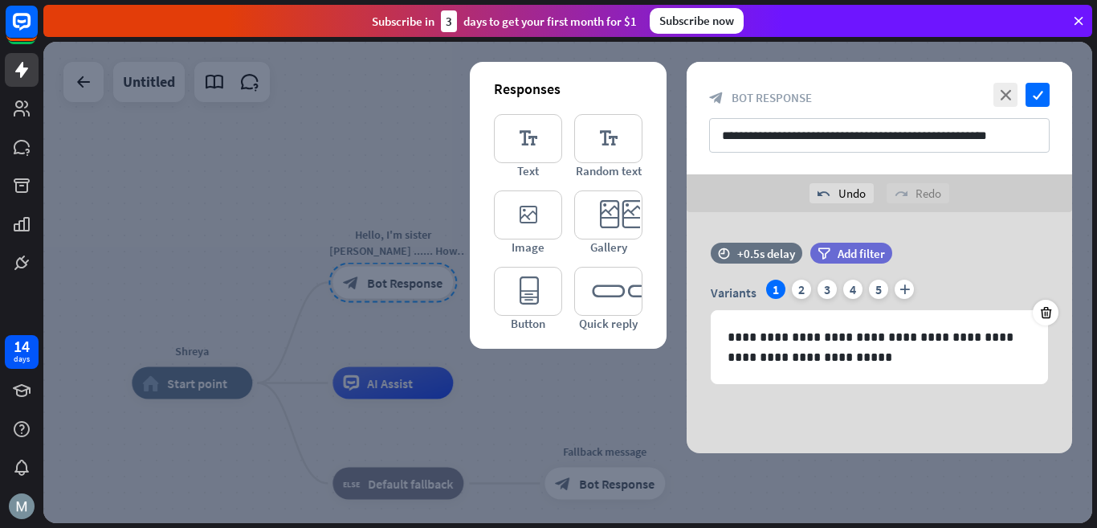
click at [777, 410] on div "**********" at bounding box center [879, 332] width 385 height 241
click at [532, 225] on icon "editor_image" at bounding box center [528, 214] width 68 height 49
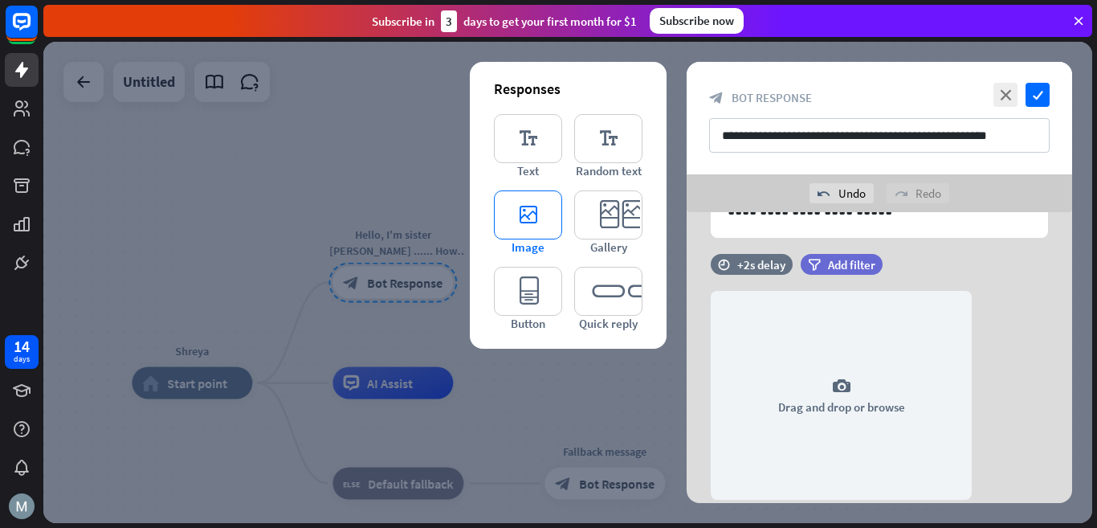
scroll to position [188, 0]
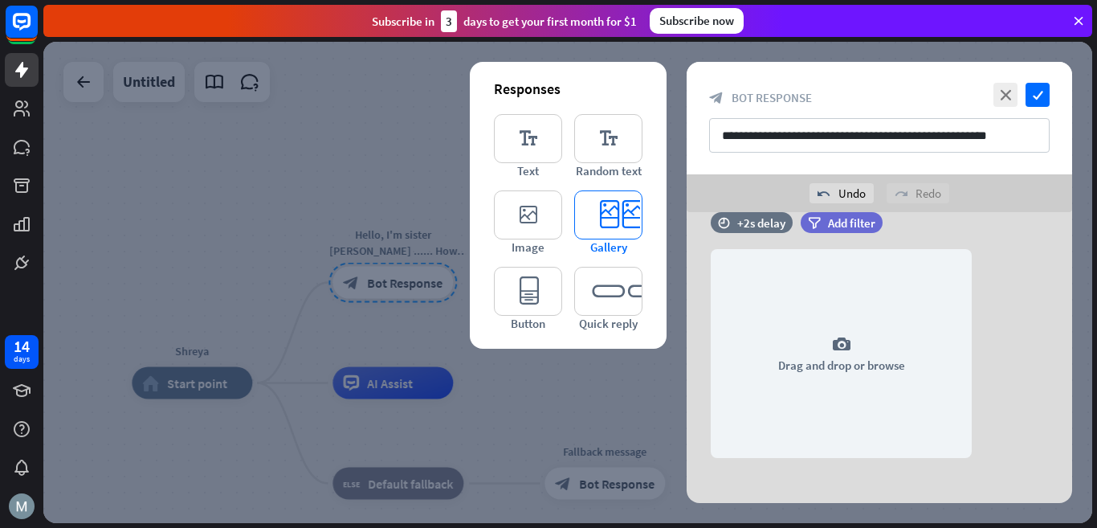
click at [617, 222] on icon "editor_card" at bounding box center [608, 214] width 68 height 49
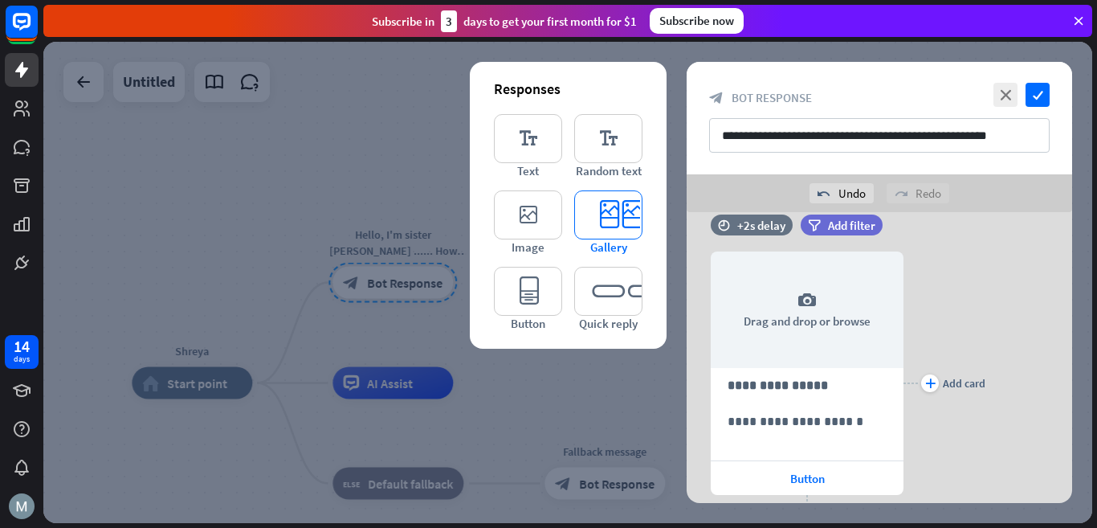
scroll to position [450, 0]
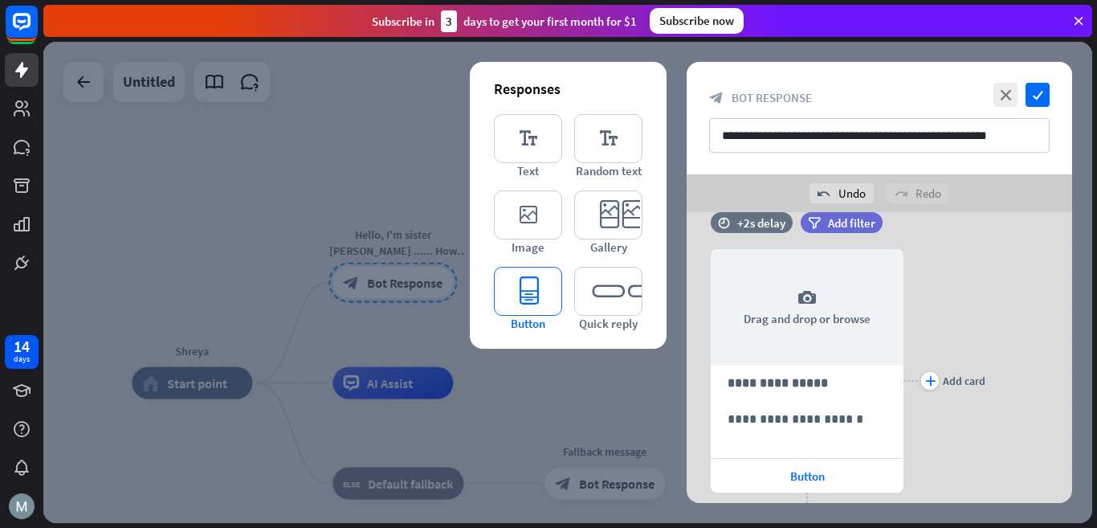
click at [528, 300] on icon "editor_button" at bounding box center [528, 291] width 68 height 49
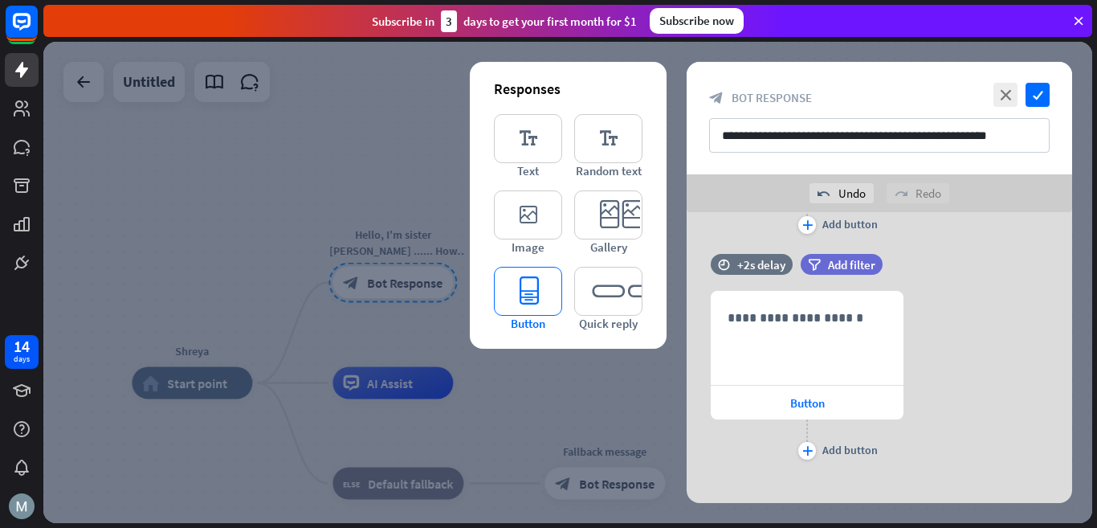
scroll to position [765, 0]
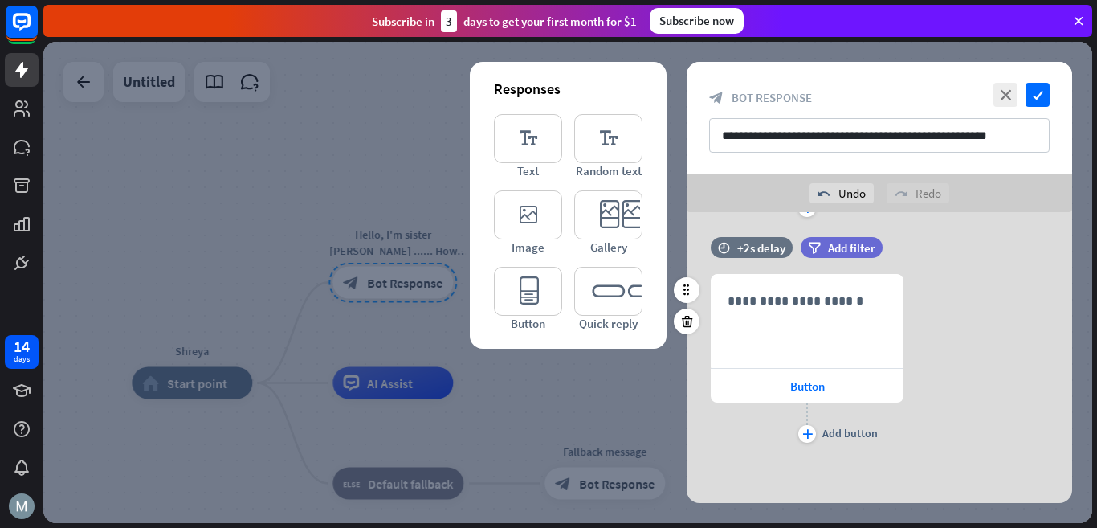
click at [747, 452] on div "**********" at bounding box center [879, 350] width 385 height 226
click at [1043, 97] on icon "check" at bounding box center [1037, 95] width 24 height 24
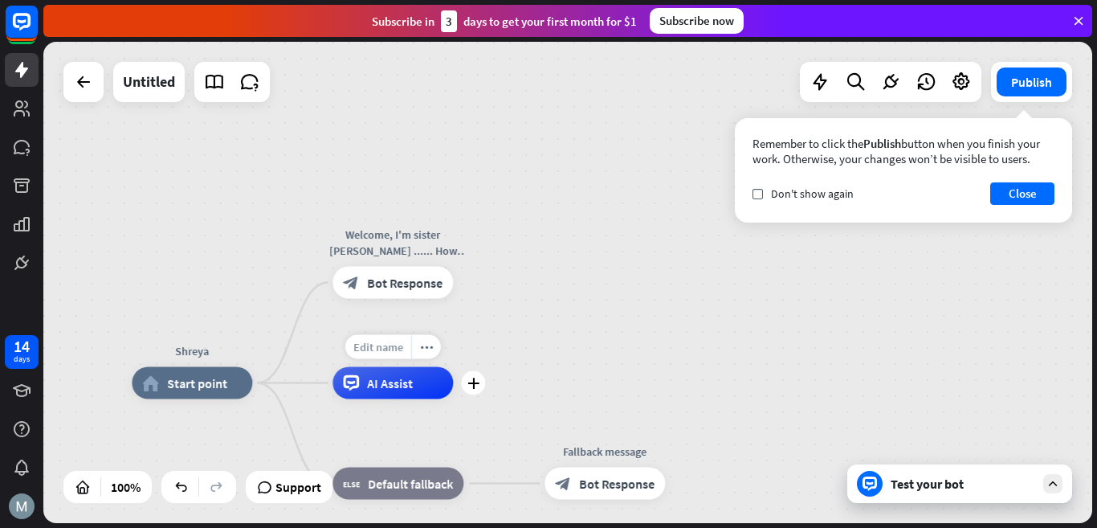
click at [379, 351] on span "Edit name" at bounding box center [378, 347] width 50 height 14
click at [398, 344] on input "text" at bounding box center [392, 347] width 112 height 22
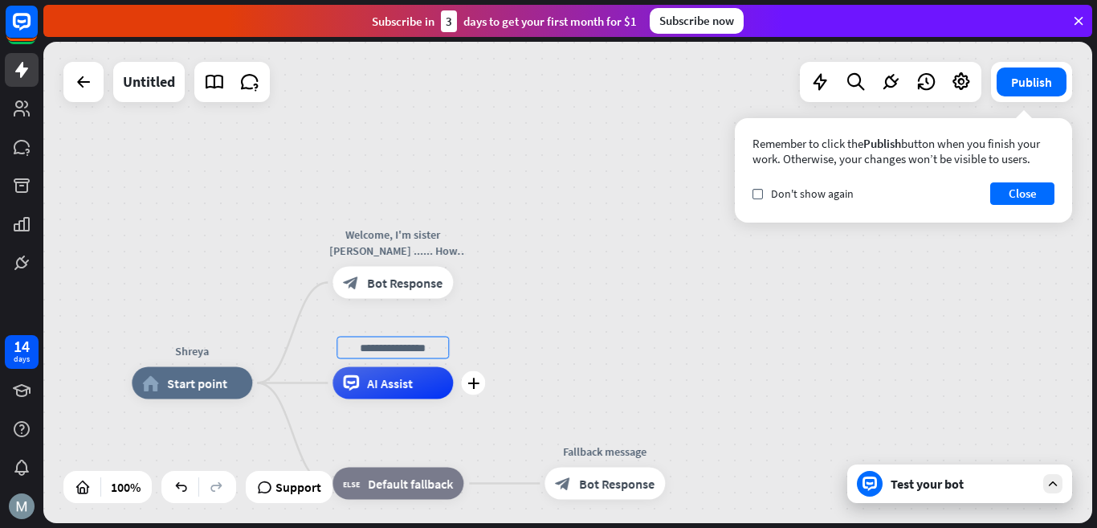
click at [397, 342] on input "text" at bounding box center [392, 347] width 112 height 22
click at [397, 340] on input "text" at bounding box center [392, 347] width 112 height 22
click at [378, 389] on span "AI Assist" at bounding box center [390, 383] width 46 height 16
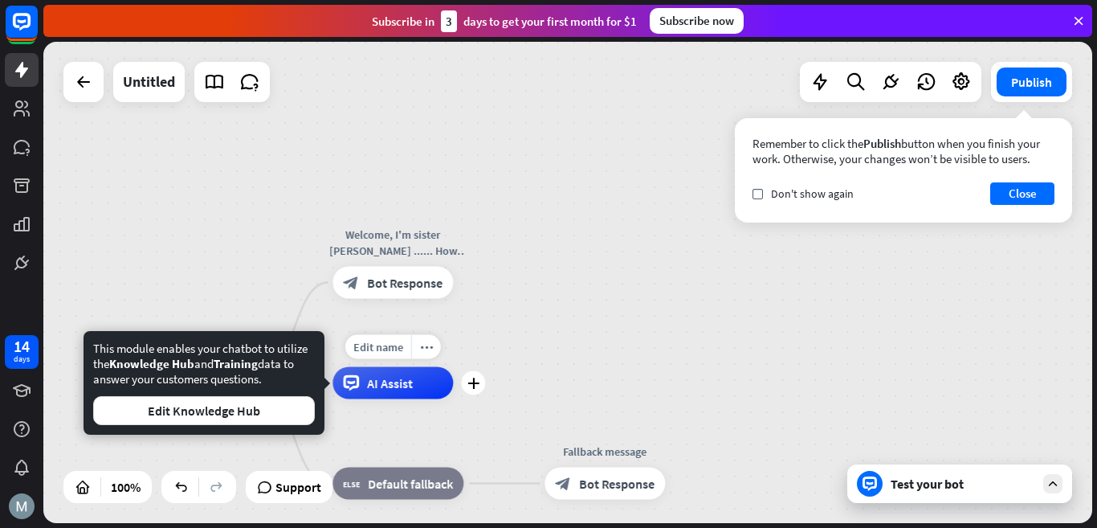
click at [377, 386] on span "AI Assist" at bounding box center [390, 383] width 46 height 16
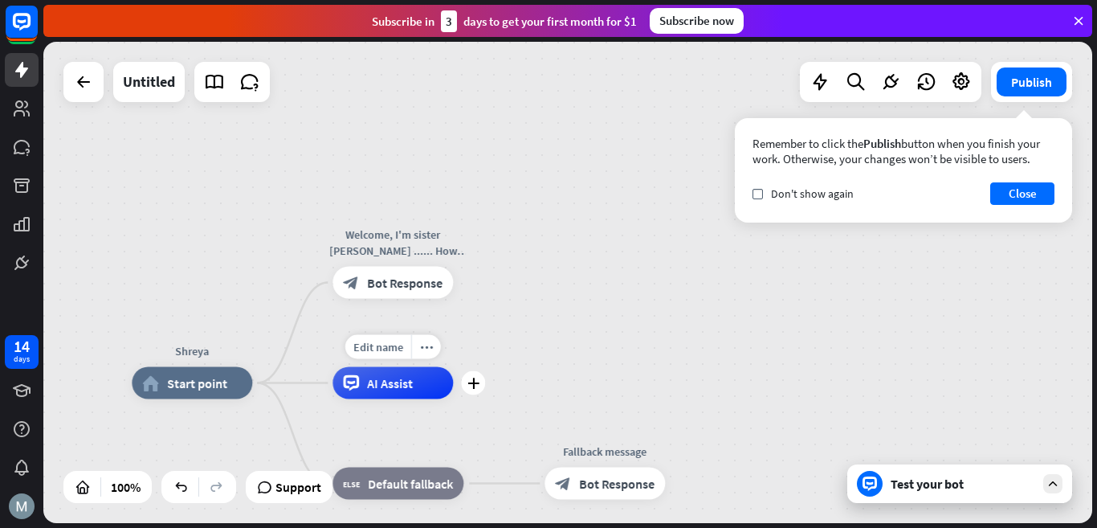
click at [377, 381] on span "AI Assist" at bounding box center [390, 383] width 46 height 16
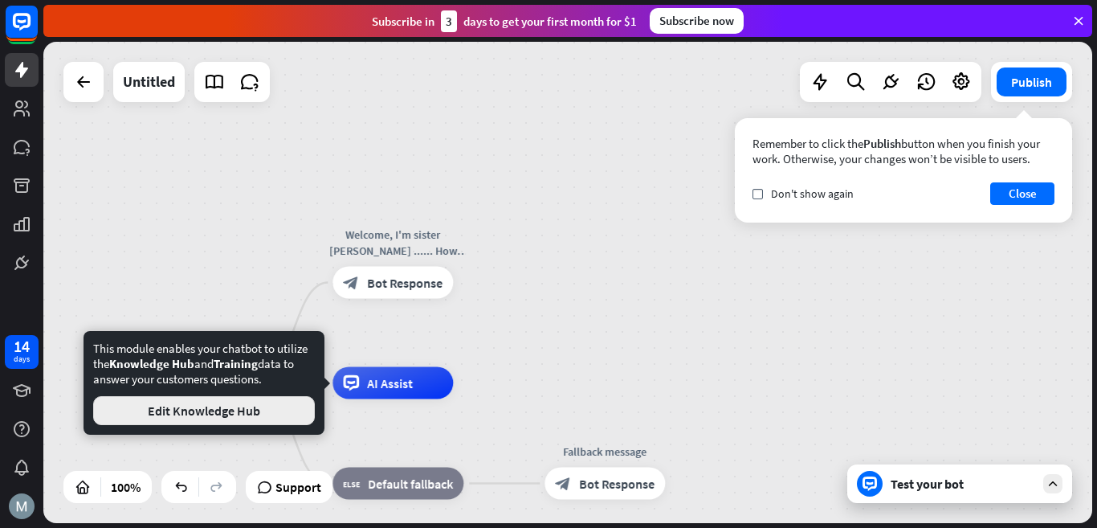
click at [227, 409] on button "Edit Knowledge Hub" at bounding box center [204, 410] width 222 height 29
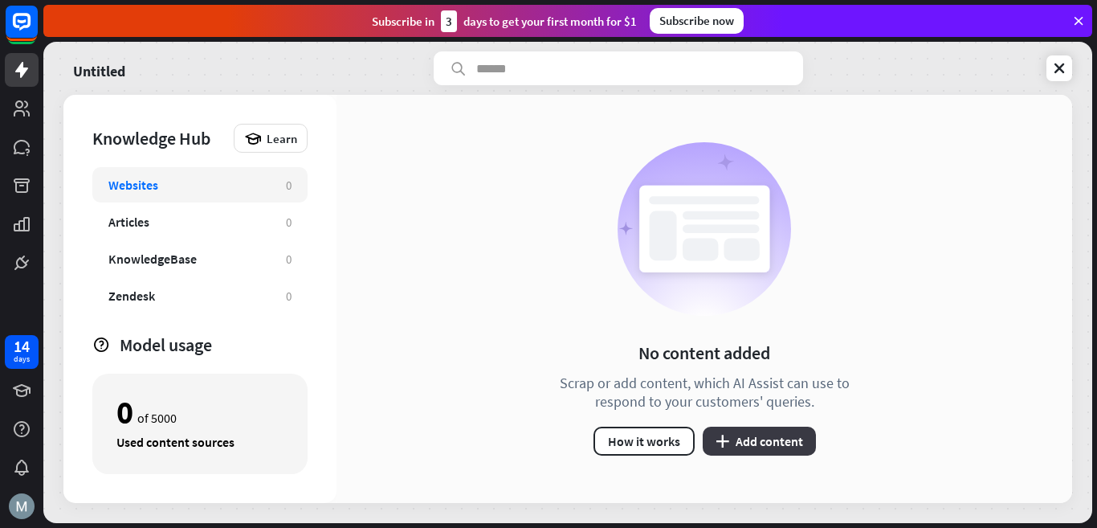
click at [752, 438] on button "plus Add content" at bounding box center [759, 440] width 113 height 29
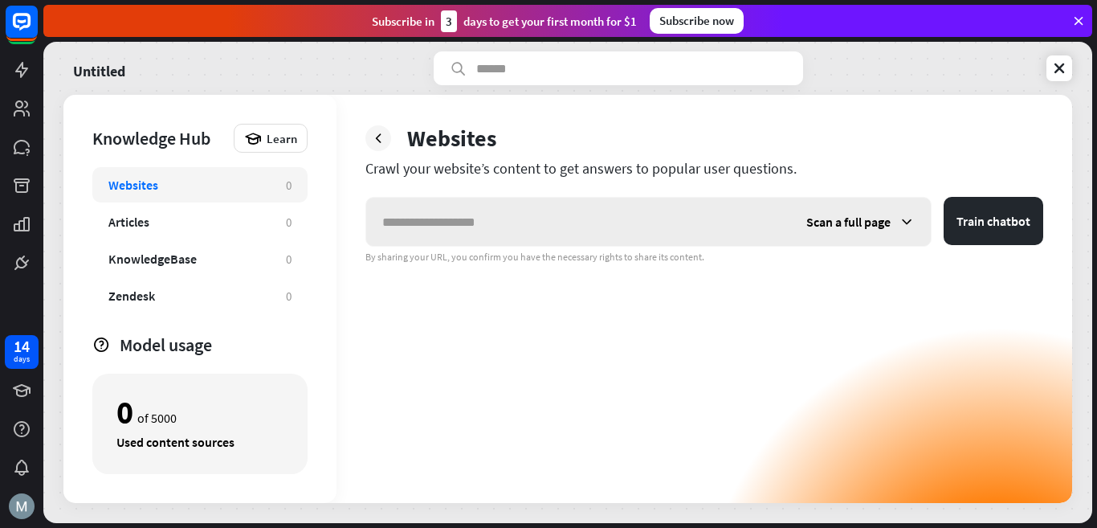
click at [907, 220] on icon at bounding box center [907, 222] width 16 height 16
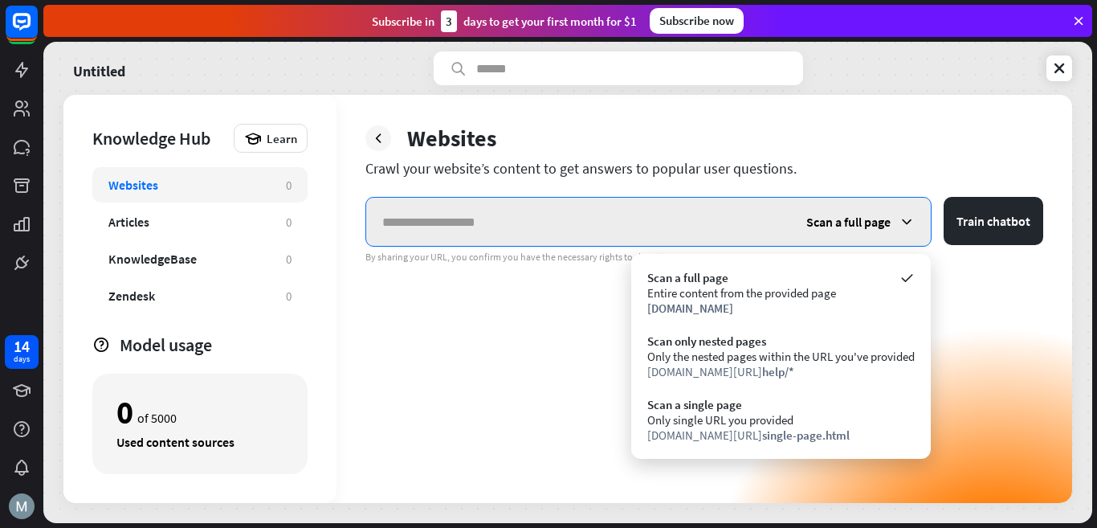
click at [639, 210] on input "text" at bounding box center [578, 222] width 424 height 48
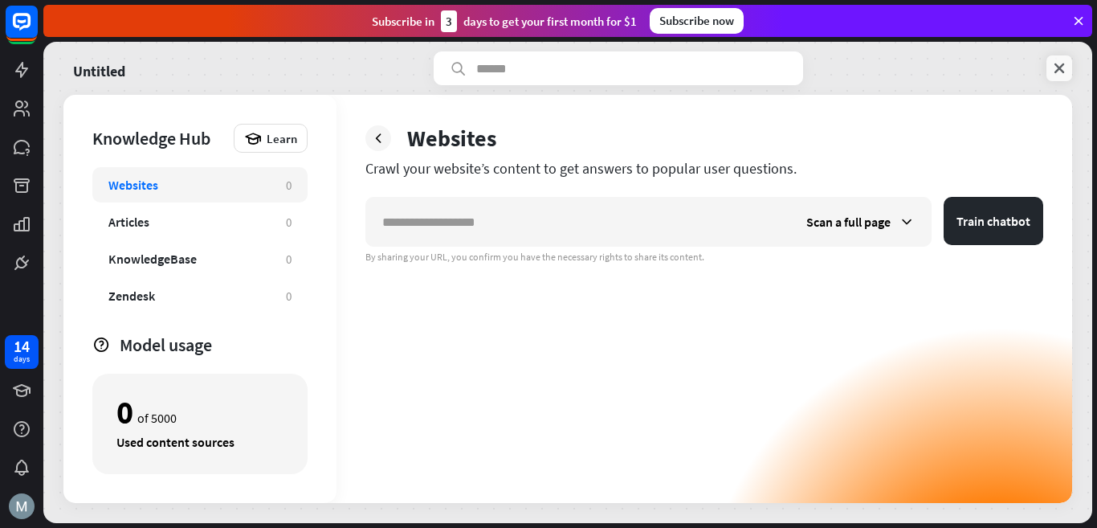
click at [1053, 66] on icon at bounding box center [1059, 68] width 16 height 16
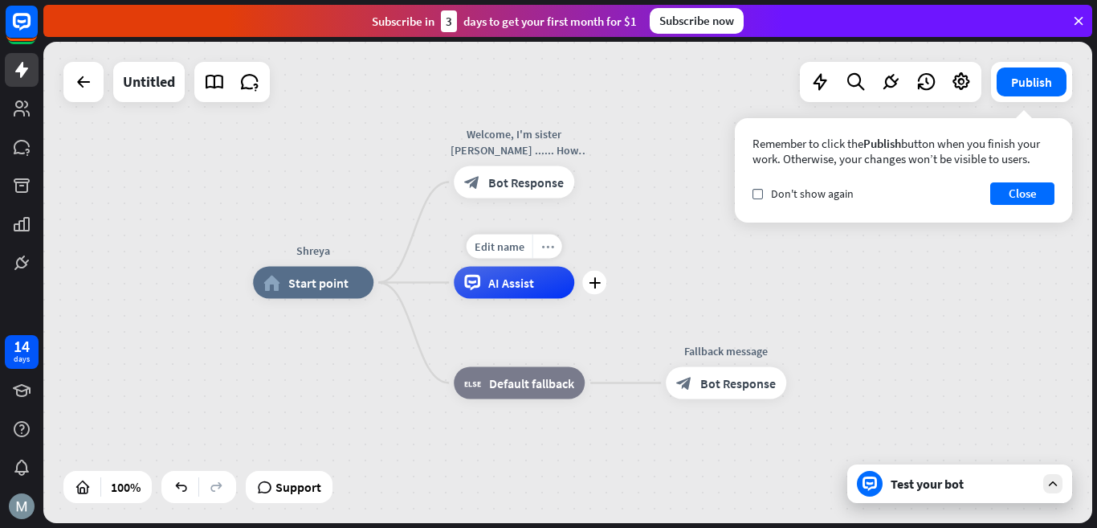
click at [549, 247] on icon "more_horiz" at bounding box center [547, 246] width 13 height 12
click at [517, 283] on span "AI Assist" at bounding box center [511, 283] width 46 height 16
click at [508, 245] on span "Edit name" at bounding box center [500, 246] width 50 height 14
click at [1017, 485] on div "Test your bot" at bounding box center [962, 483] width 145 height 16
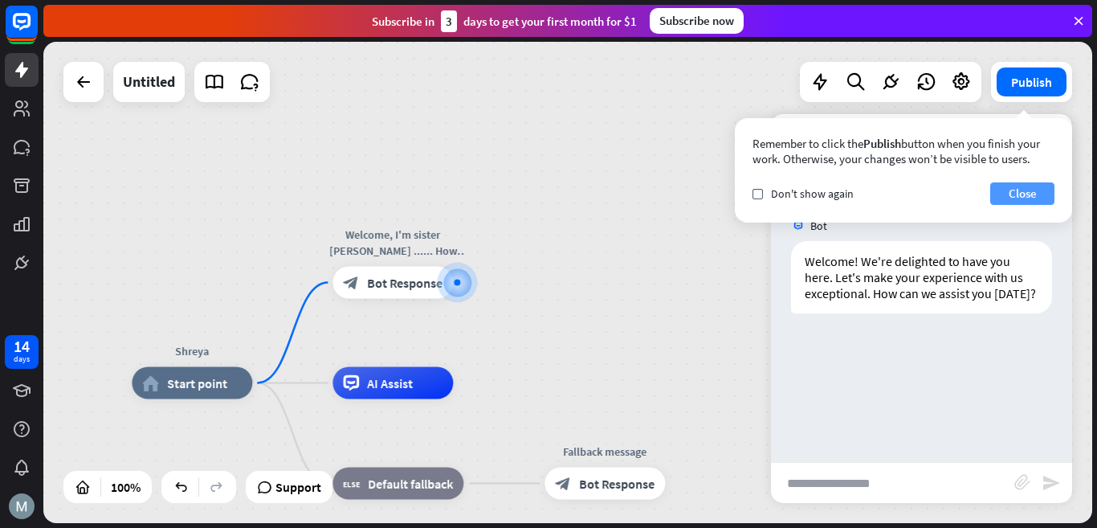
click at [1019, 195] on button "Close" at bounding box center [1022, 193] width 64 height 22
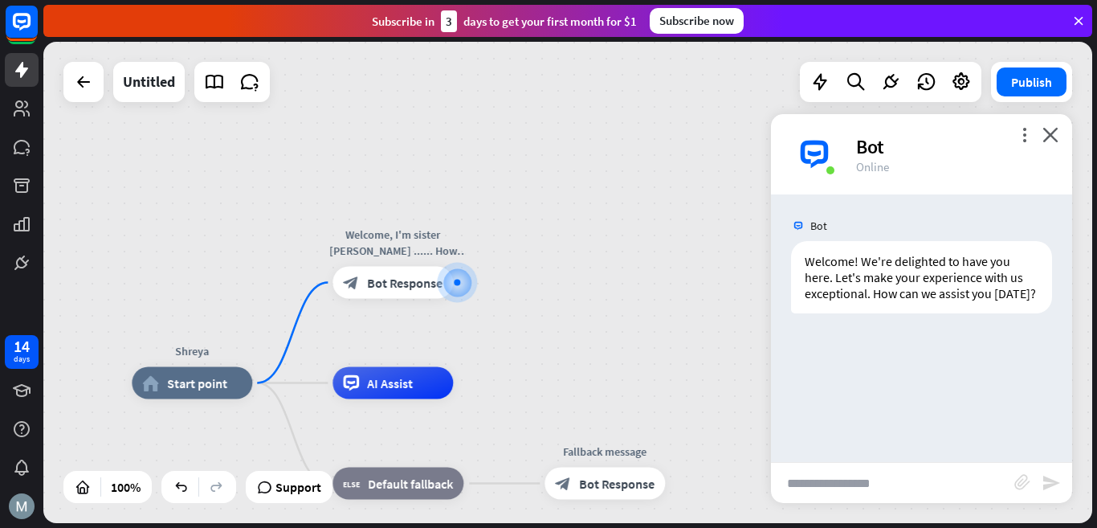
click at [921, 479] on input "text" at bounding box center [892, 483] width 243 height 40
type input "*"
click at [425, 347] on icon "more_horiz" at bounding box center [426, 346] width 13 height 12
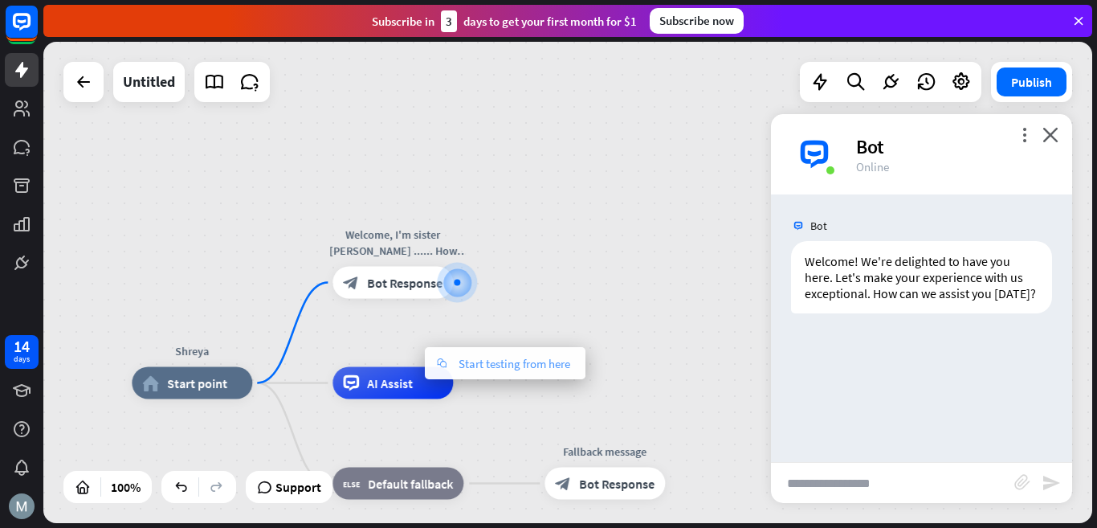
click at [499, 365] on span "Start testing from here" at bounding box center [514, 363] width 112 height 15
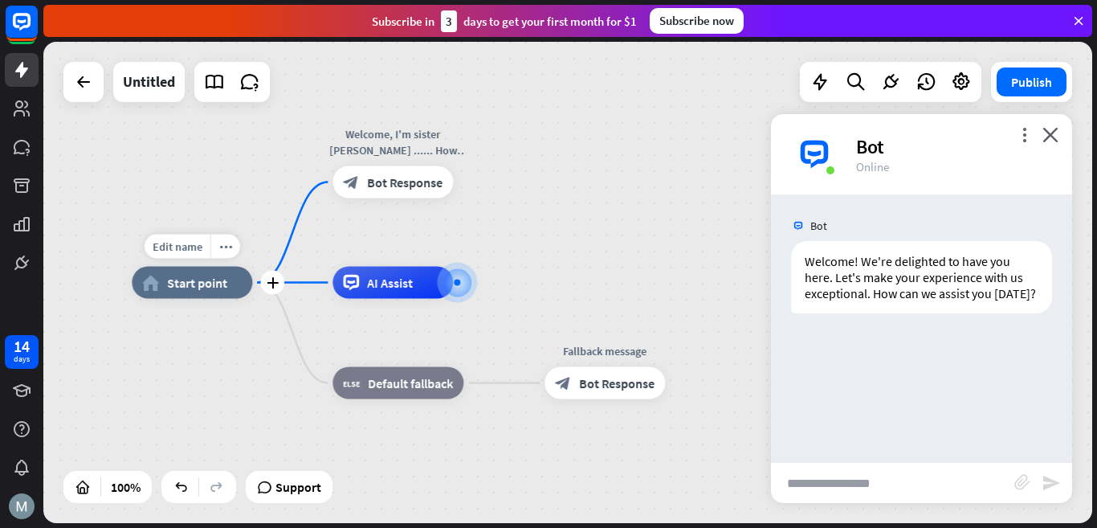
click at [193, 283] on span "Start point" at bounding box center [197, 283] width 60 height 16
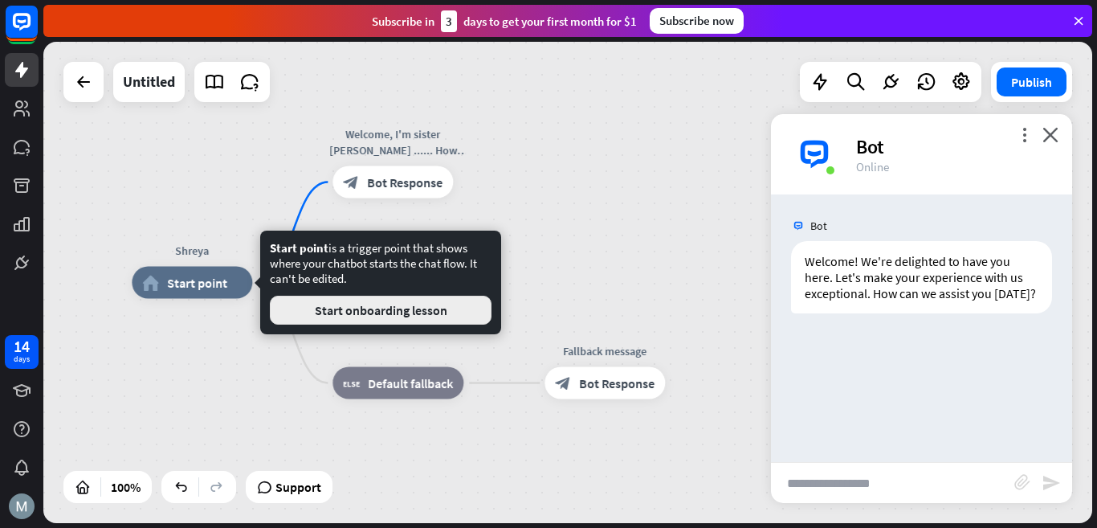
click at [348, 308] on button "Start onboarding lesson" at bounding box center [381, 309] width 222 height 29
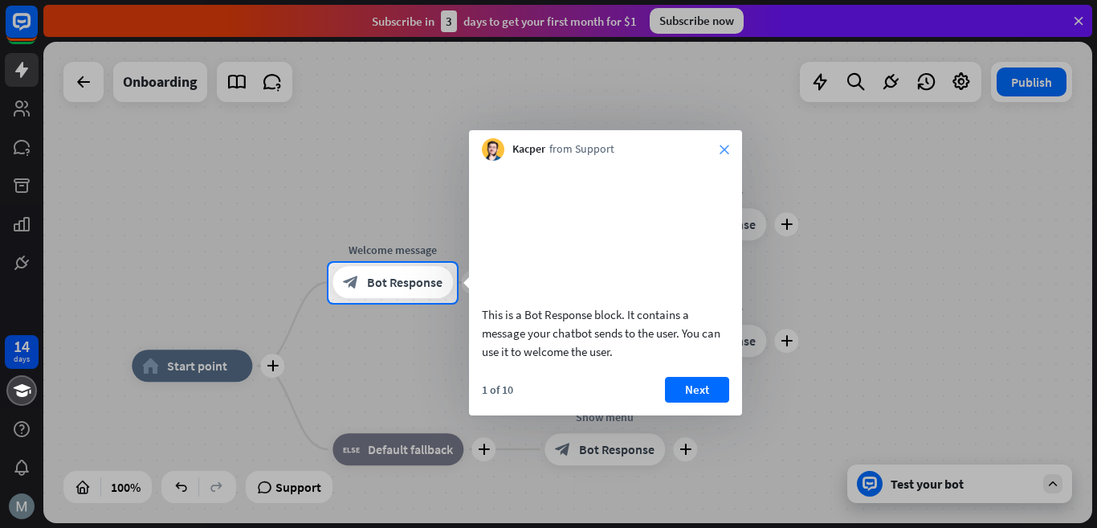
click at [726, 148] on icon "close" at bounding box center [724, 150] width 10 height 10
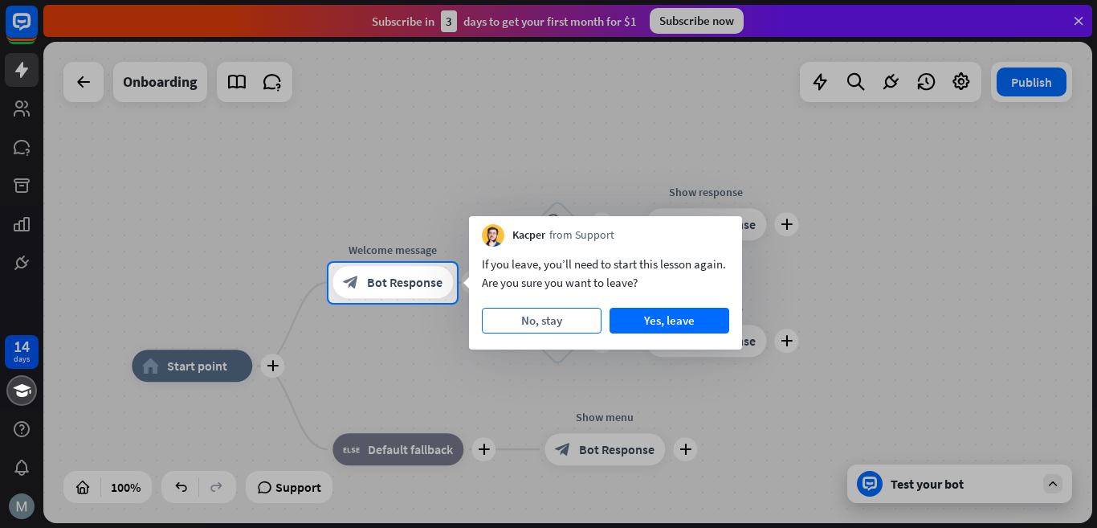
click at [542, 315] on button "No, stay" at bounding box center [542, 321] width 120 height 26
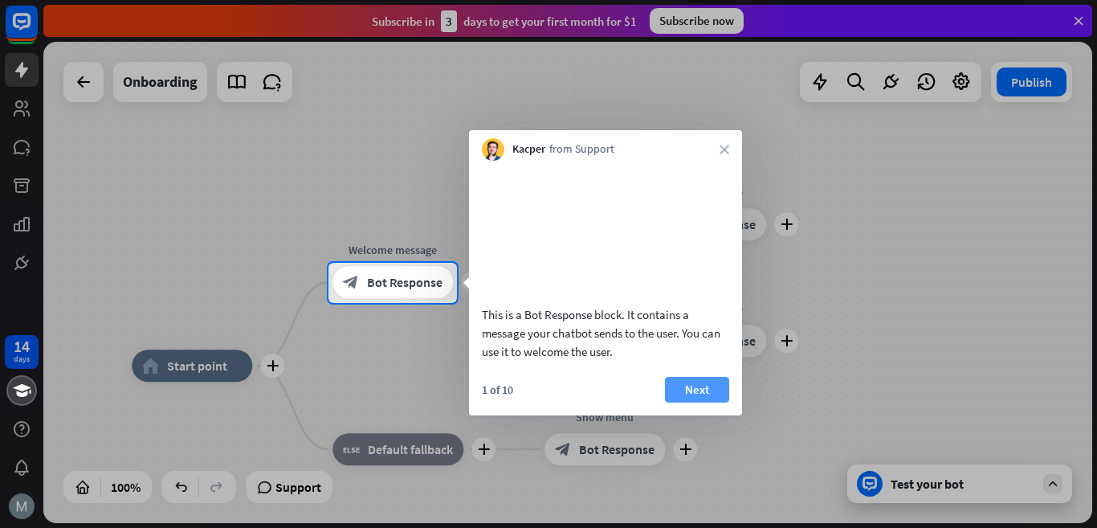
click at [701, 402] on button "Next" at bounding box center [697, 390] width 64 height 26
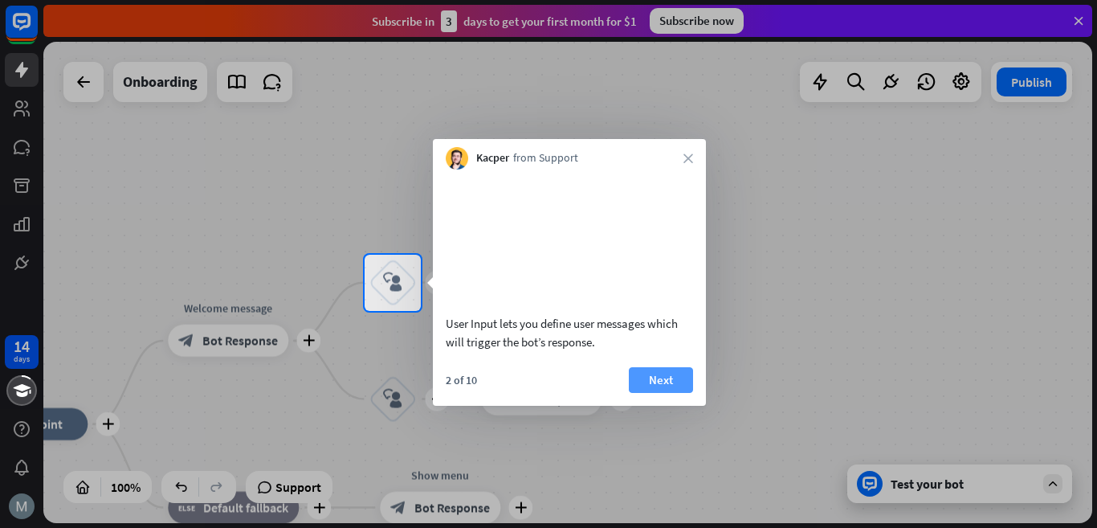
click at [670, 393] on button "Next" at bounding box center [661, 380] width 64 height 26
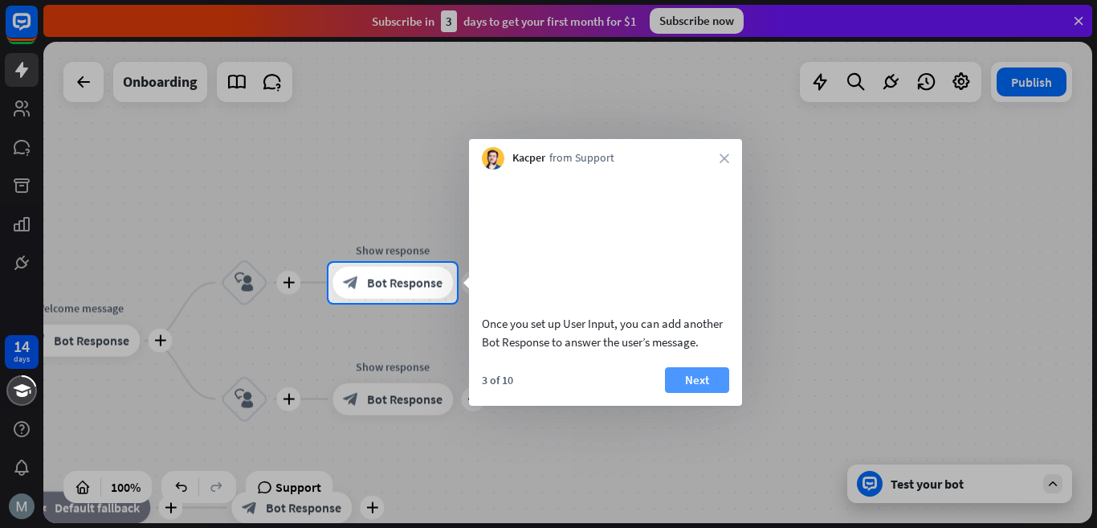
click at [697, 393] on button "Next" at bounding box center [697, 380] width 64 height 26
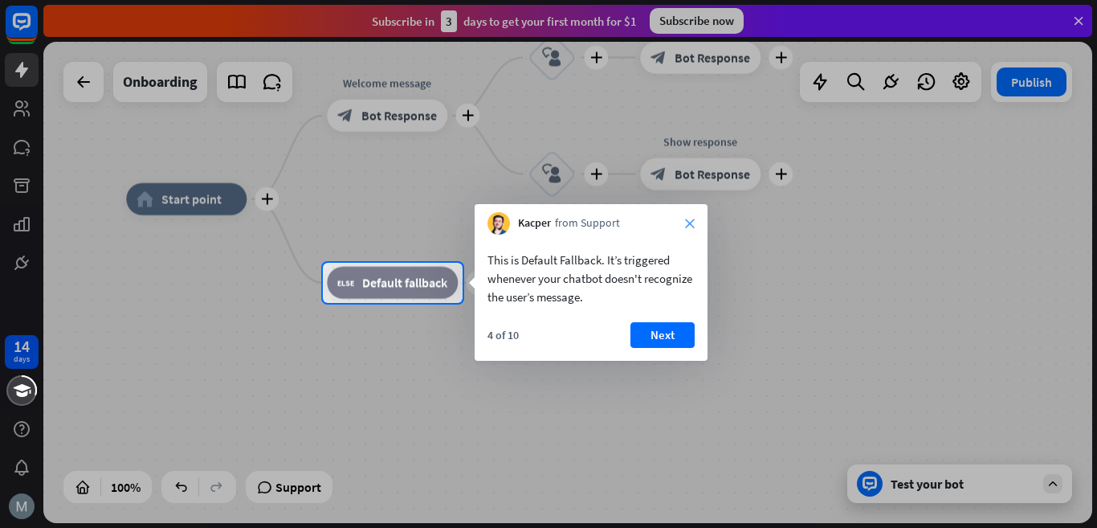
click at [685, 221] on icon "close" at bounding box center [690, 223] width 10 height 10
click at [685, 221] on div "Kacper from Support close" at bounding box center [591, 219] width 233 height 31
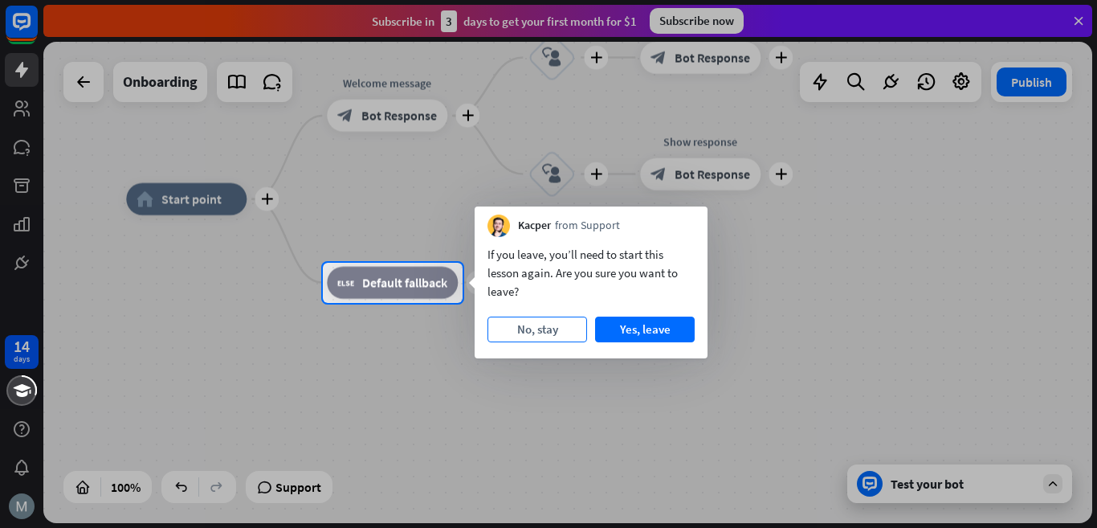
click at [544, 323] on button "No, stay" at bounding box center [537, 329] width 100 height 26
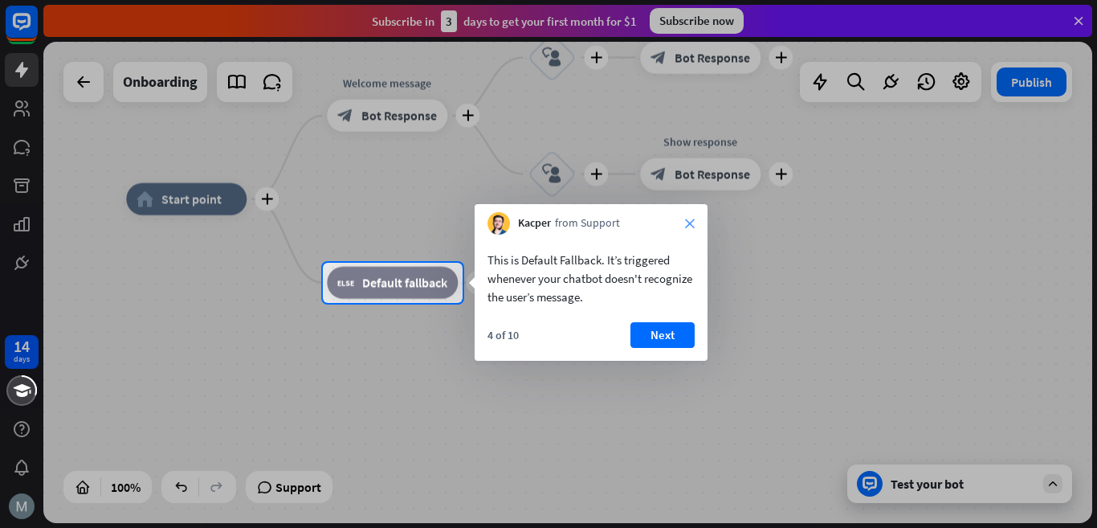
click at [691, 223] on icon "close" at bounding box center [690, 223] width 10 height 10
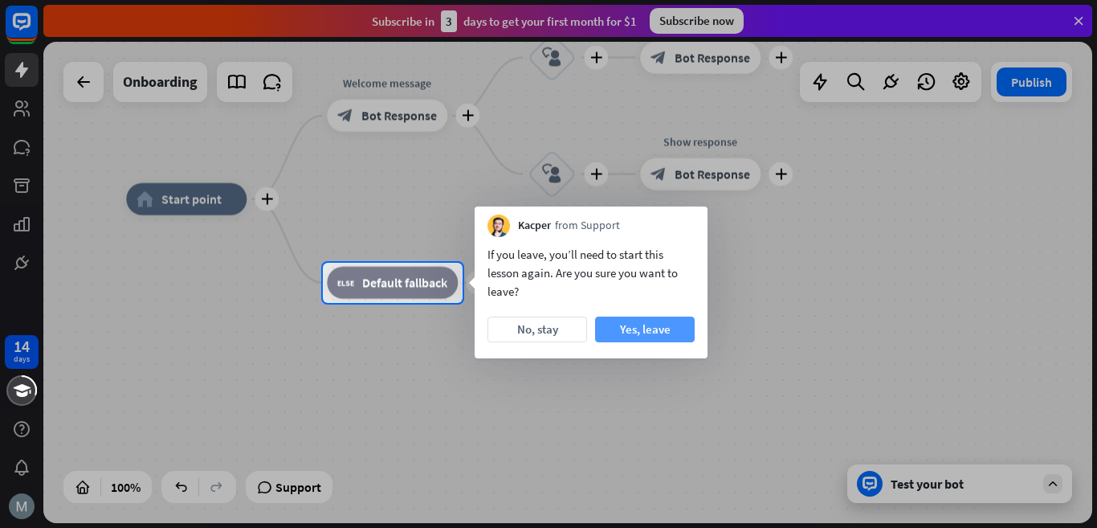
click at [628, 325] on button "Yes, leave" at bounding box center [645, 329] width 100 height 26
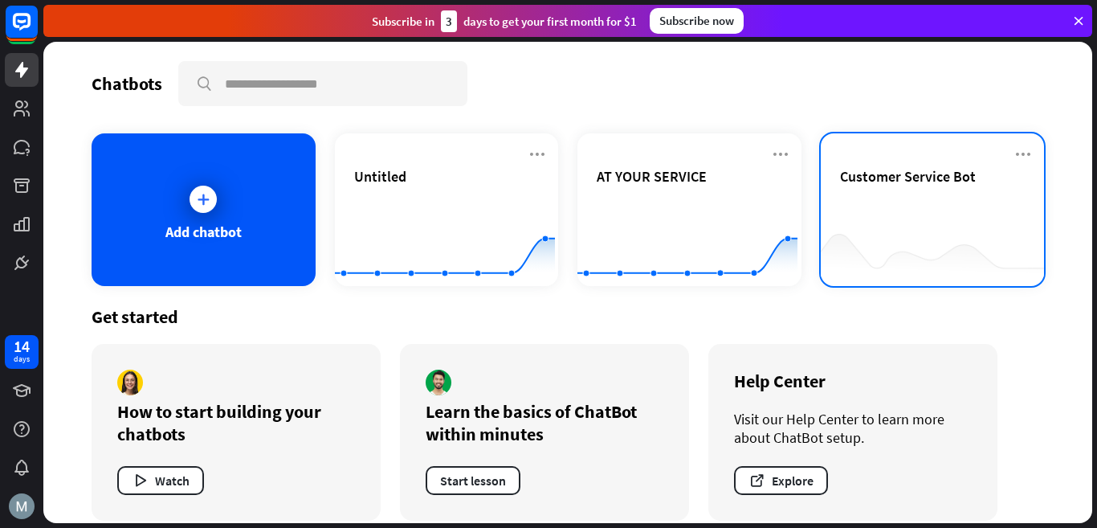
click at [948, 173] on span "Customer Service Bot" at bounding box center [908, 176] width 136 height 18
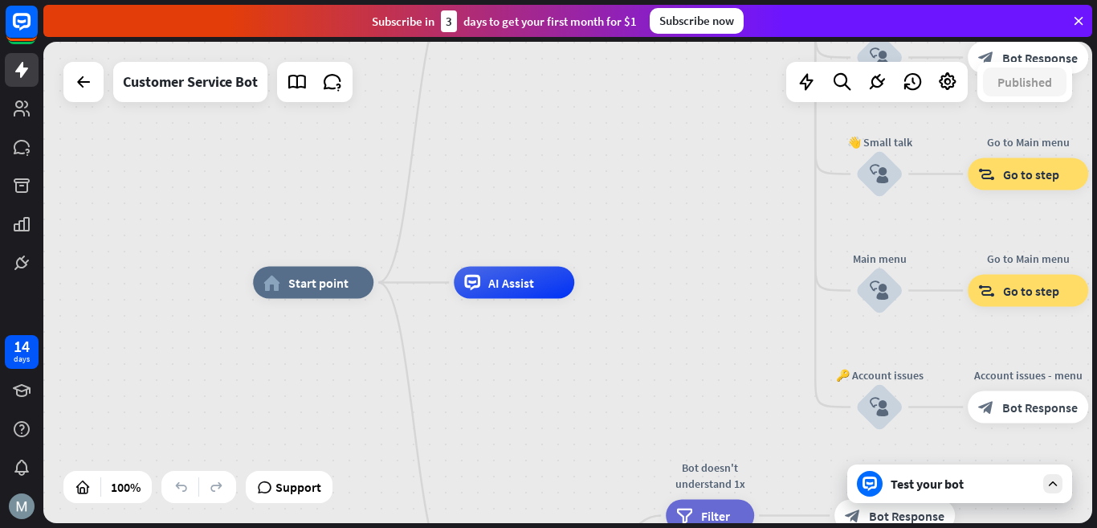
click at [958, 475] on div "Test your bot" at bounding box center [962, 483] width 145 height 16
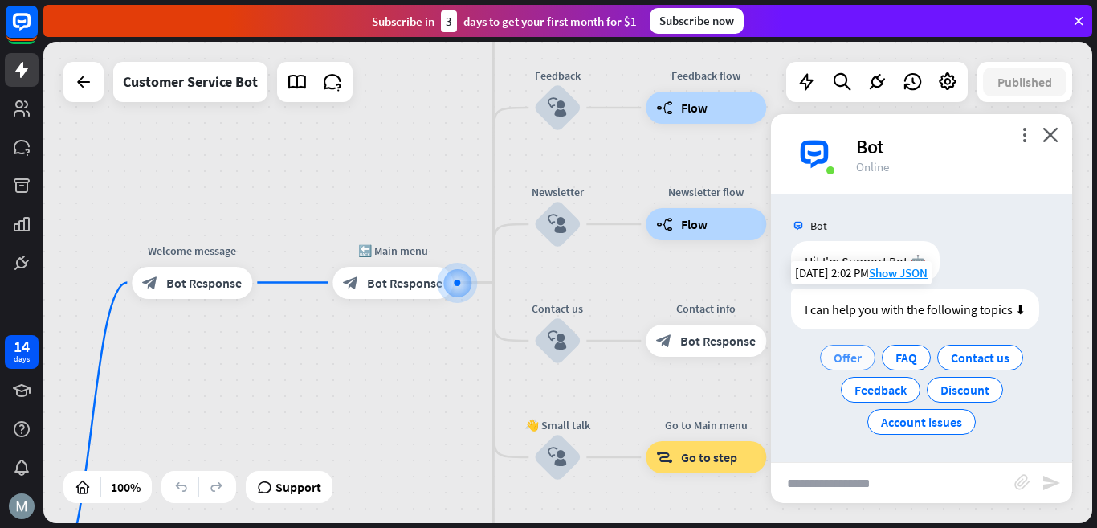
click at [848, 361] on span "Offer" at bounding box center [847, 357] width 28 height 16
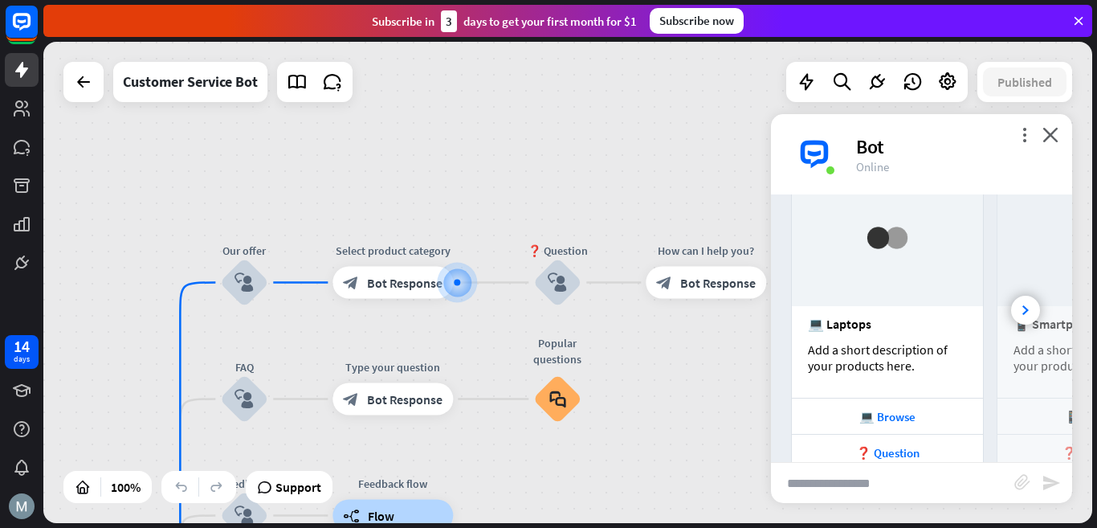
scroll to position [347, 0]
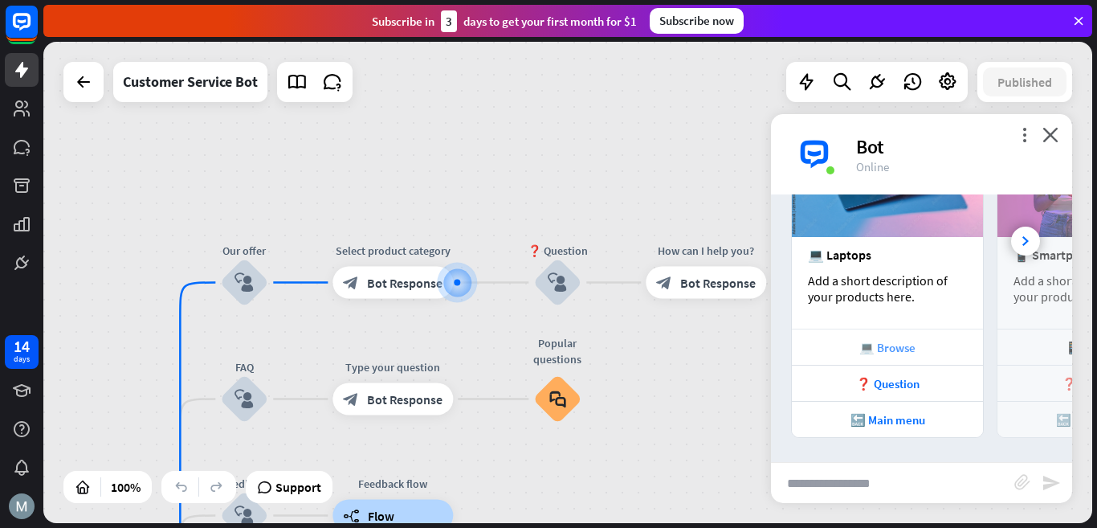
click at [879, 347] on div "💻 Browse" at bounding box center [887, 347] width 175 height 15
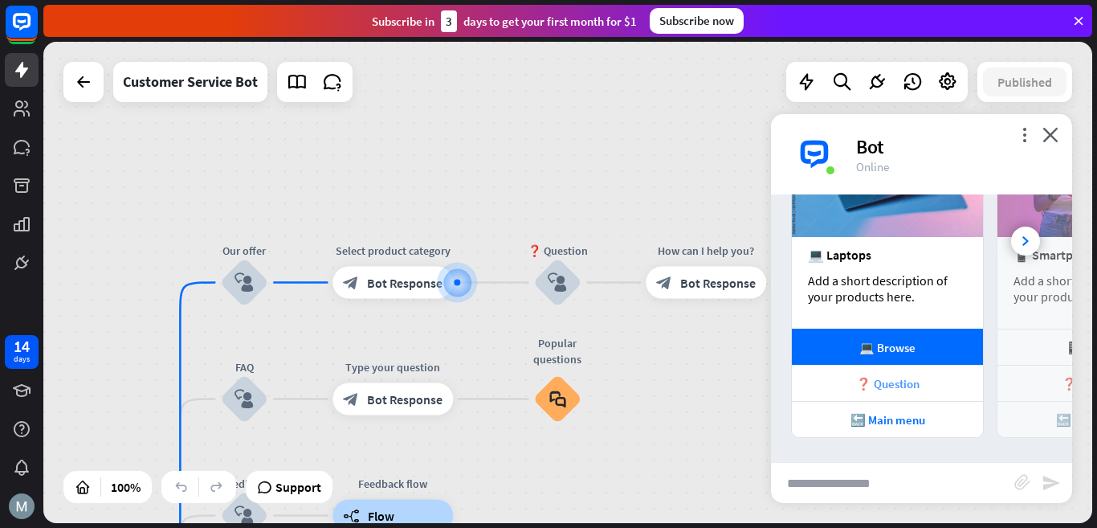
click at [890, 383] on div "❓ Question" at bounding box center [887, 383] width 175 height 15
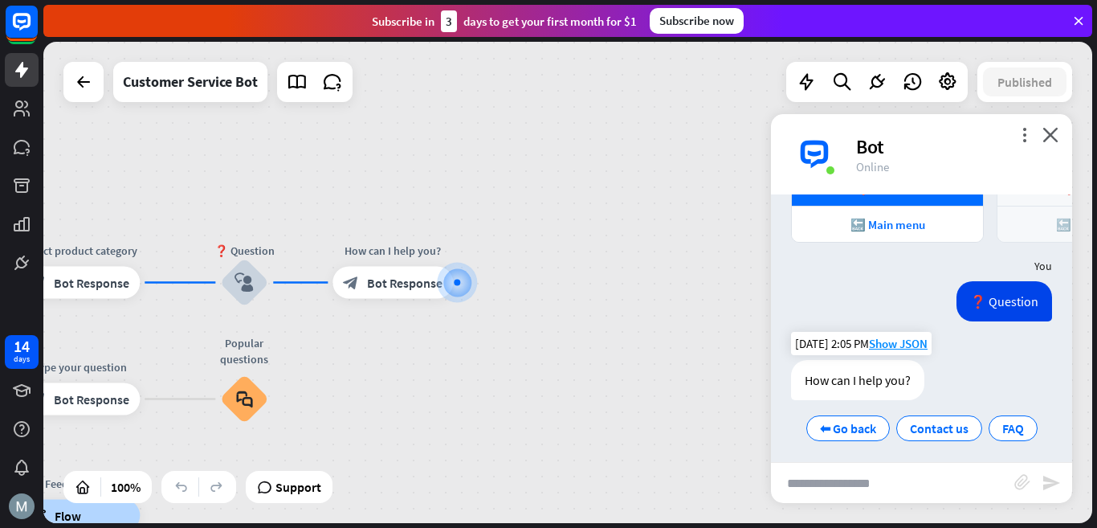
scroll to position [548, 0]
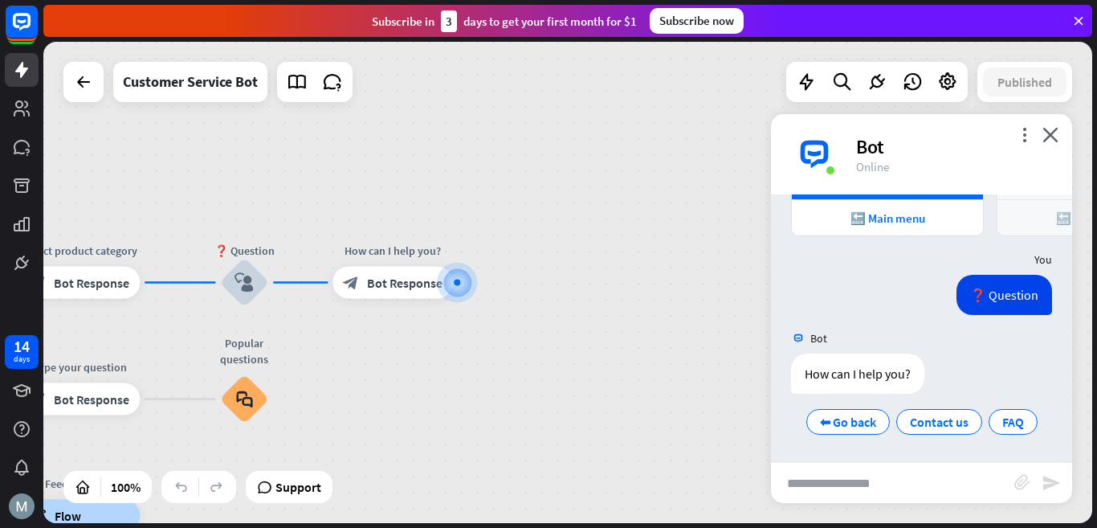
click at [849, 479] on input "text" at bounding box center [892, 483] width 243 height 40
click at [89, 83] on icon at bounding box center [83, 81] width 19 height 19
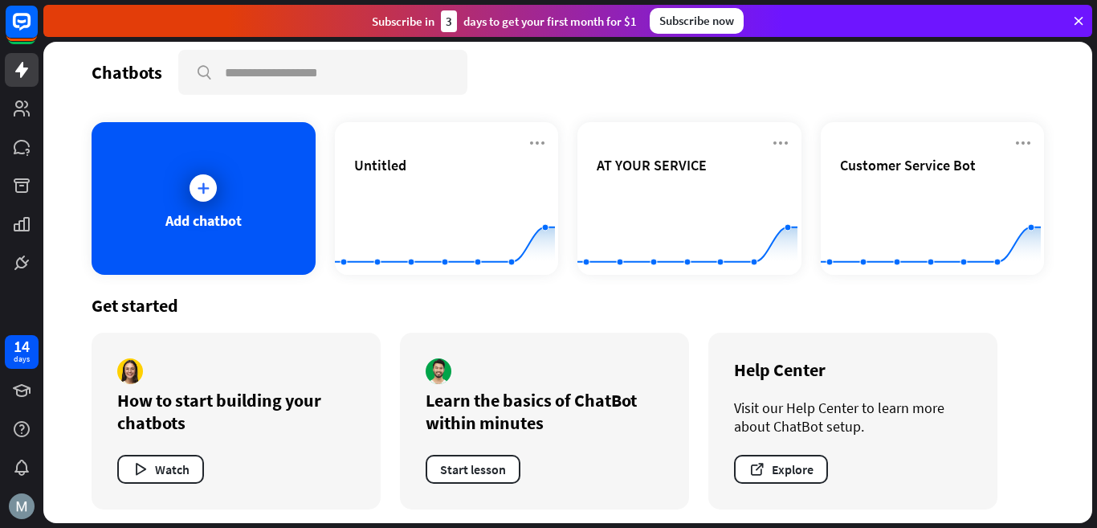
scroll to position [17, 0]
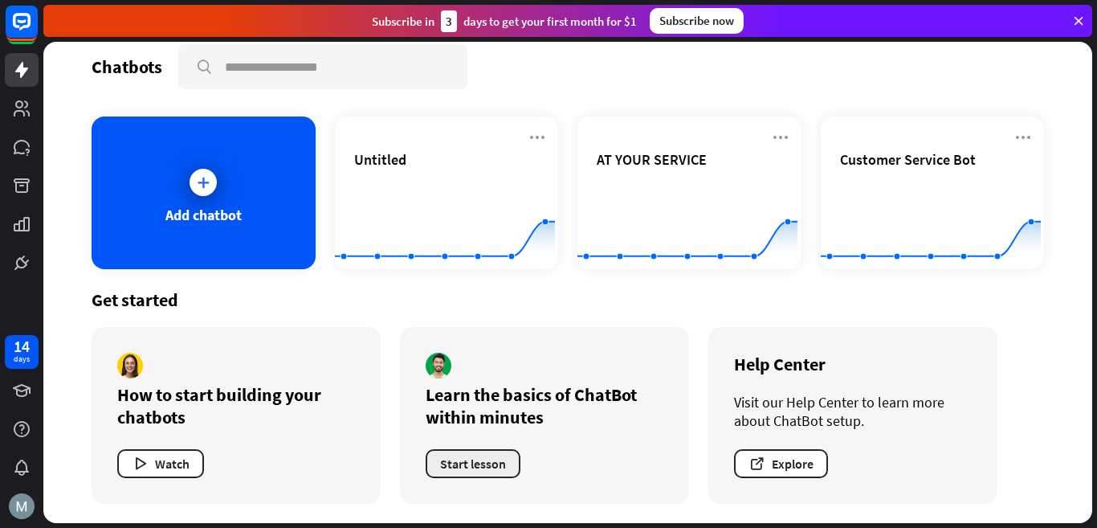
click at [482, 454] on button "Start lesson" at bounding box center [473, 463] width 95 height 29
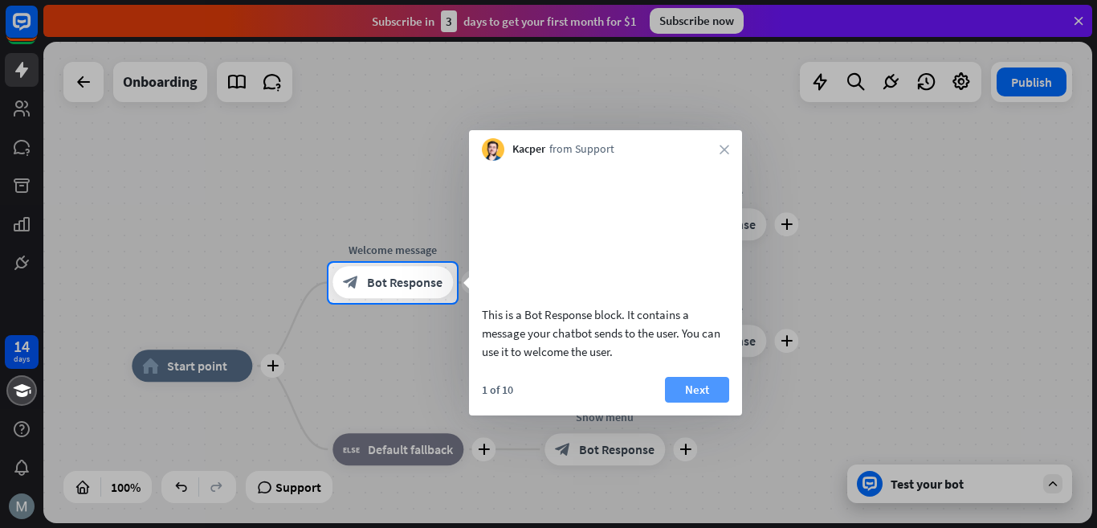
click at [697, 402] on button "Next" at bounding box center [697, 390] width 64 height 26
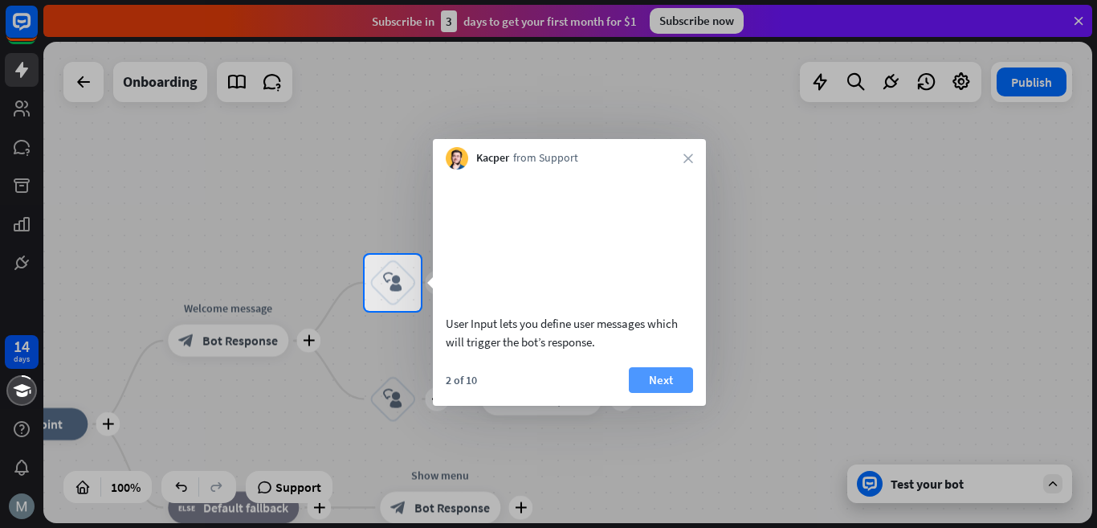
click at [658, 393] on button "Next" at bounding box center [661, 380] width 64 height 26
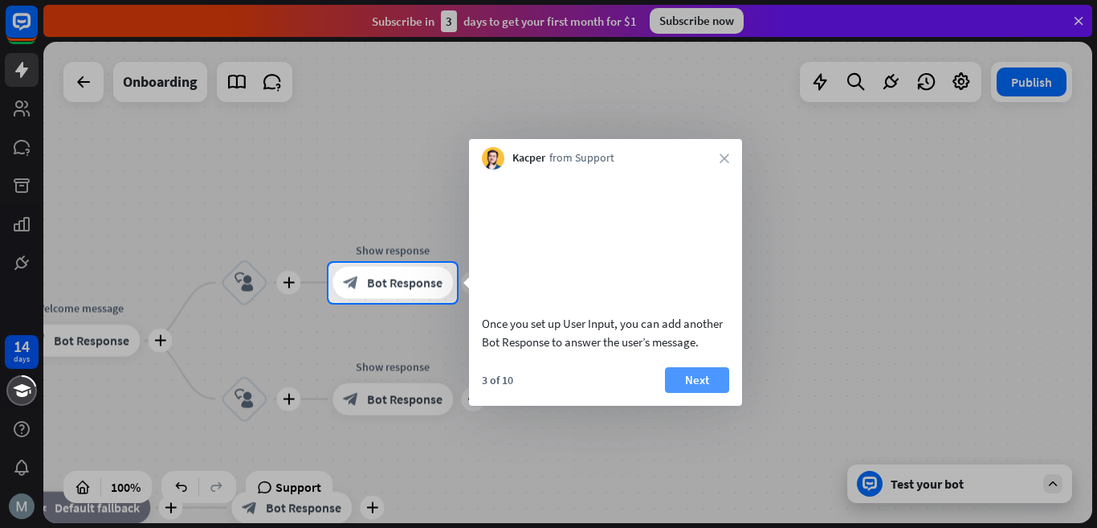
click at [710, 393] on button "Next" at bounding box center [697, 380] width 64 height 26
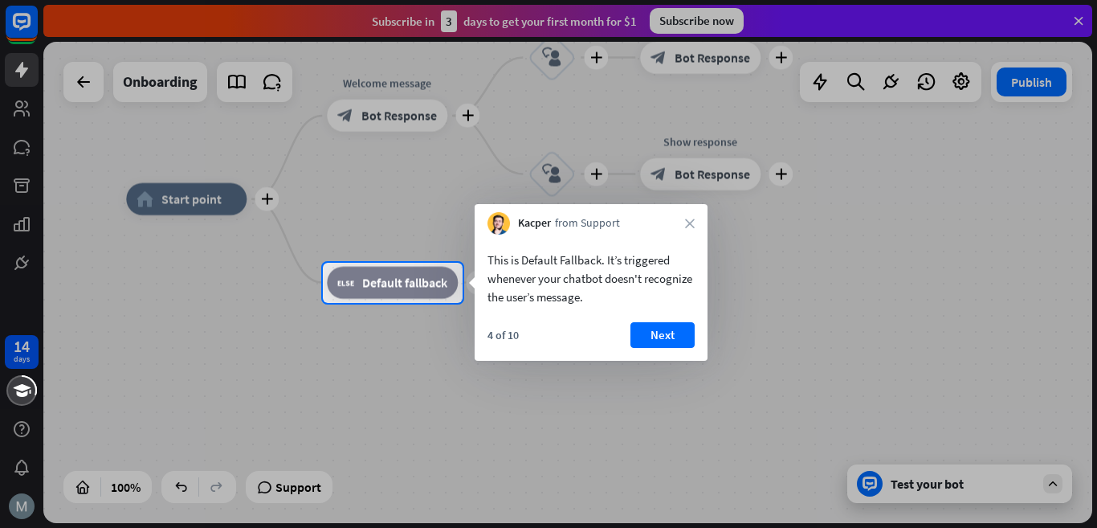
click at [688, 216] on div "Kacper from Support close" at bounding box center [591, 219] width 233 height 31
click at [686, 220] on icon "close" at bounding box center [690, 223] width 10 height 10
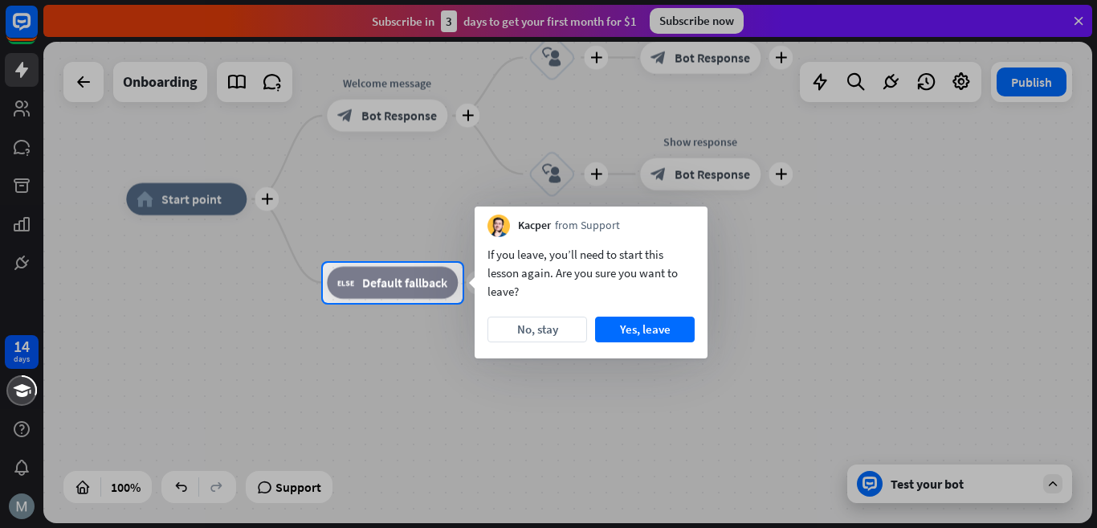
click at [573, 329] on button "No, stay" at bounding box center [537, 329] width 100 height 26
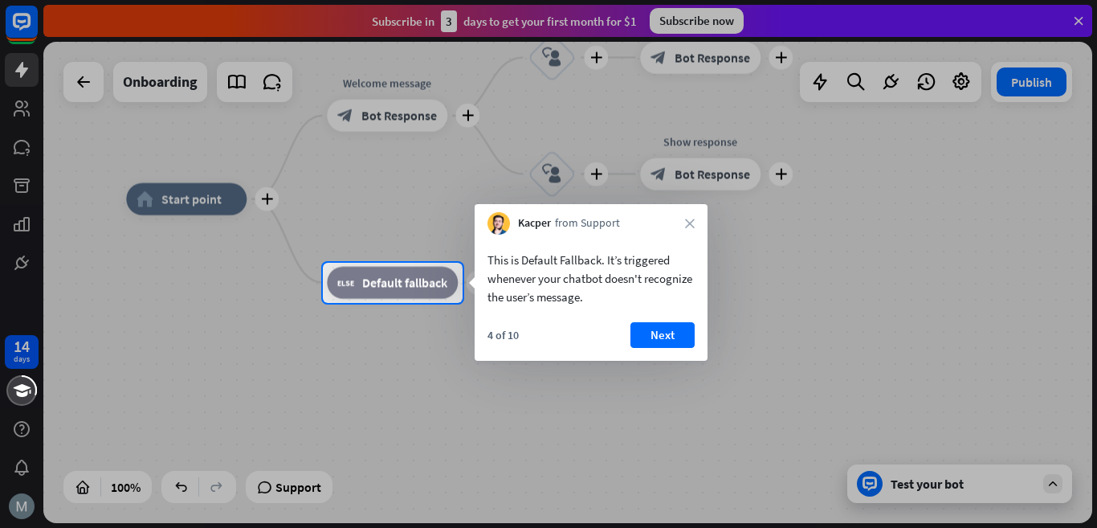
click at [434, 458] on div at bounding box center [548, 416] width 1097 height 226
click at [690, 223] on icon "close" at bounding box center [690, 223] width 10 height 10
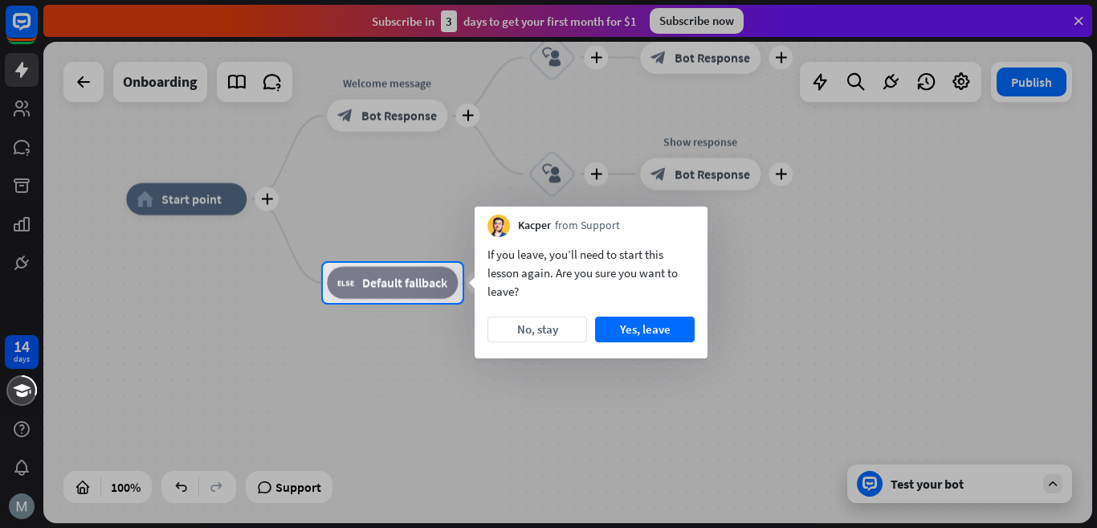
click at [690, 222] on div "Kacper from Support" at bounding box center [591, 221] width 233 height 31
click at [560, 328] on button "No, stay" at bounding box center [537, 329] width 100 height 26
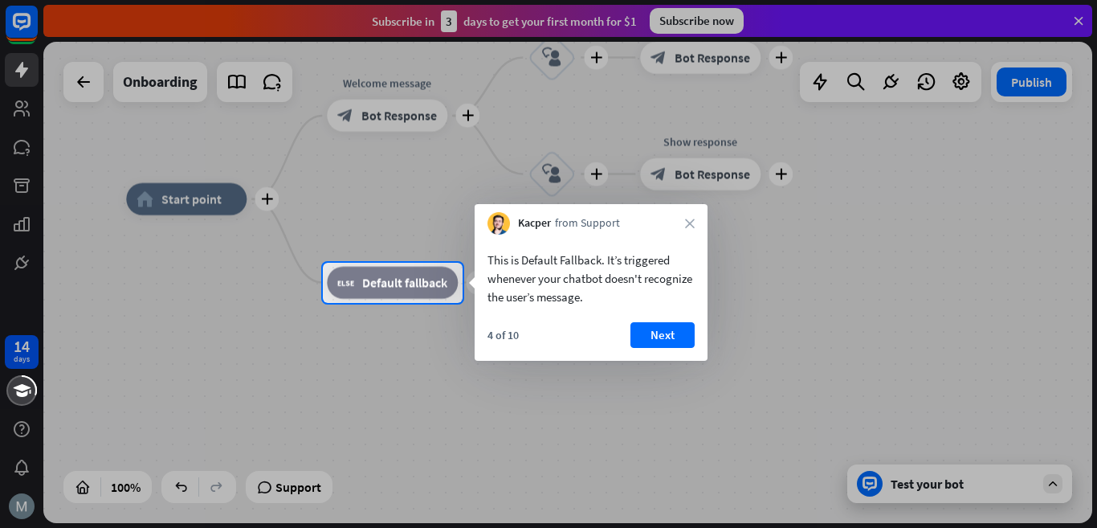
click at [79, 75] on div at bounding box center [548, 131] width 1097 height 263
drag, startPoint x: 964, startPoint y: 471, endPoint x: 953, endPoint y: 479, distance: 14.3
click at [965, 471] on div at bounding box center [548, 416] width 1097 height 226
click at [677, 325] on button "Next" at bounding box center [662, 335] width 64 height 26
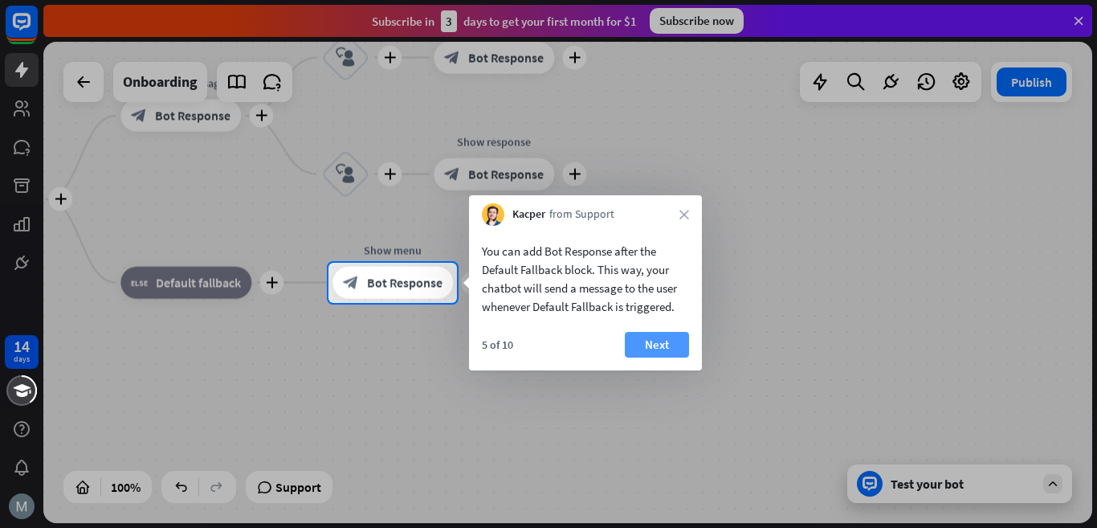
click at [665, 343] on button "Next" at bounding box center [657, 345] width 64 height 26
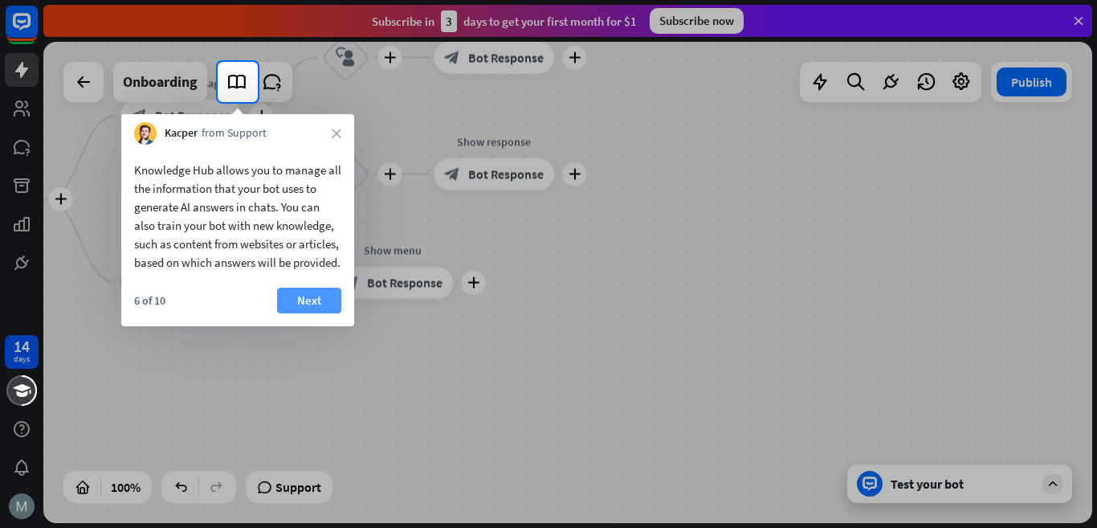
click at [320, 313] on button "Next" at bounding box center [309, 300] width 64 height 26
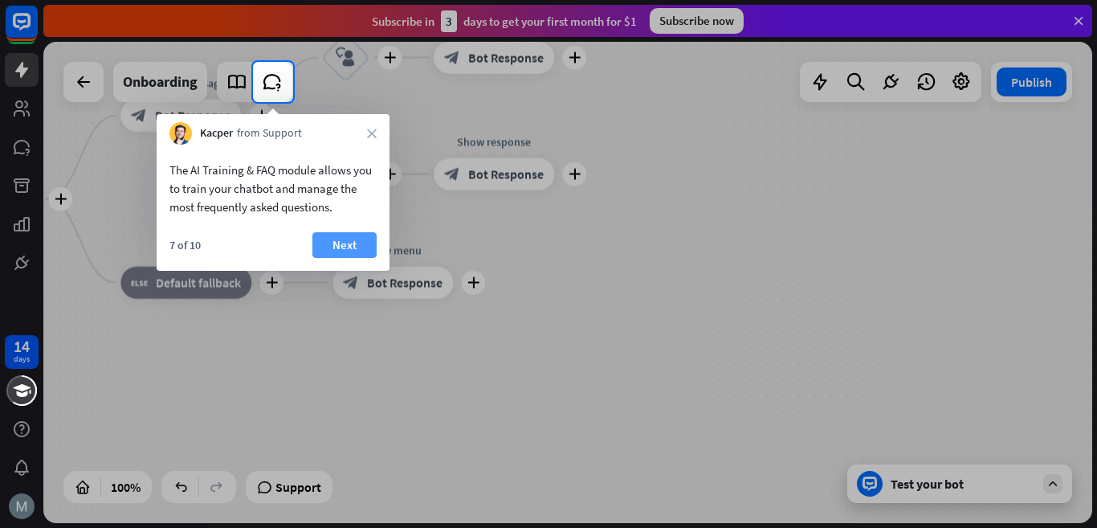
click at [346, 241] on button "Next" at bounding box center [344, 245] width 64 height 26
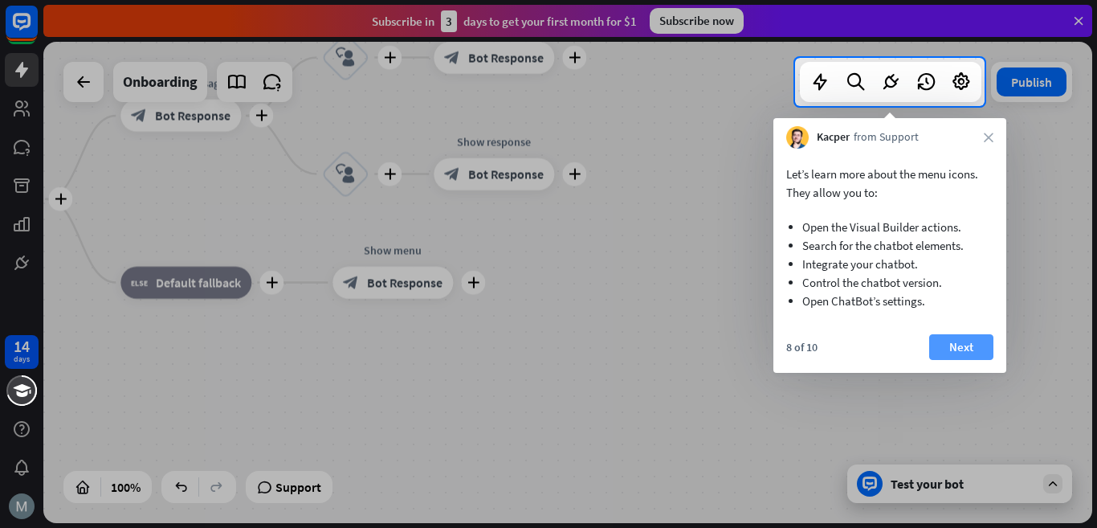
click at [974, 347] on button "Next" at bounding box center [961, 347] width 64 height 26
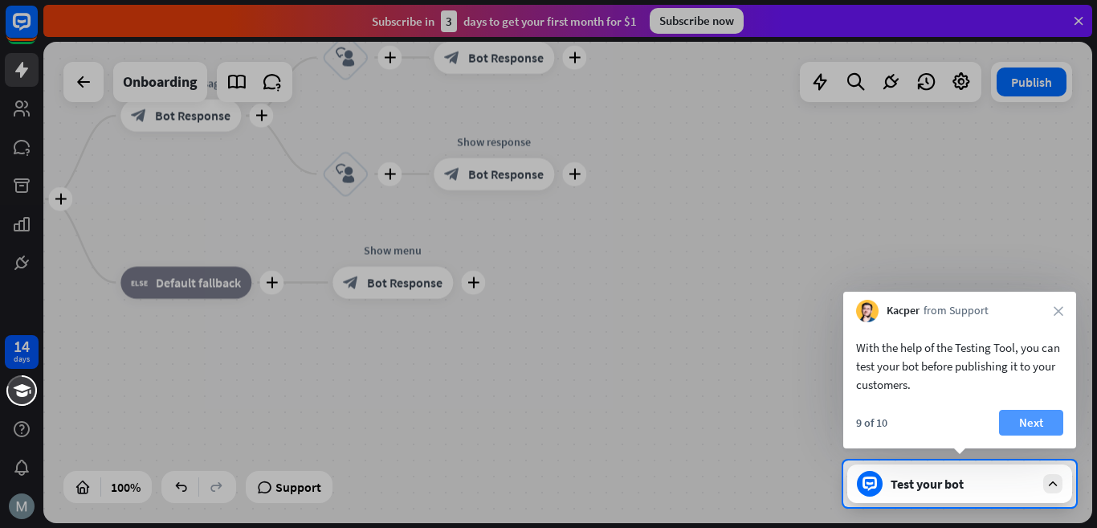
click at [1032, 416] on button "Next" at bounding box center [1031, 423] width 64 height 26
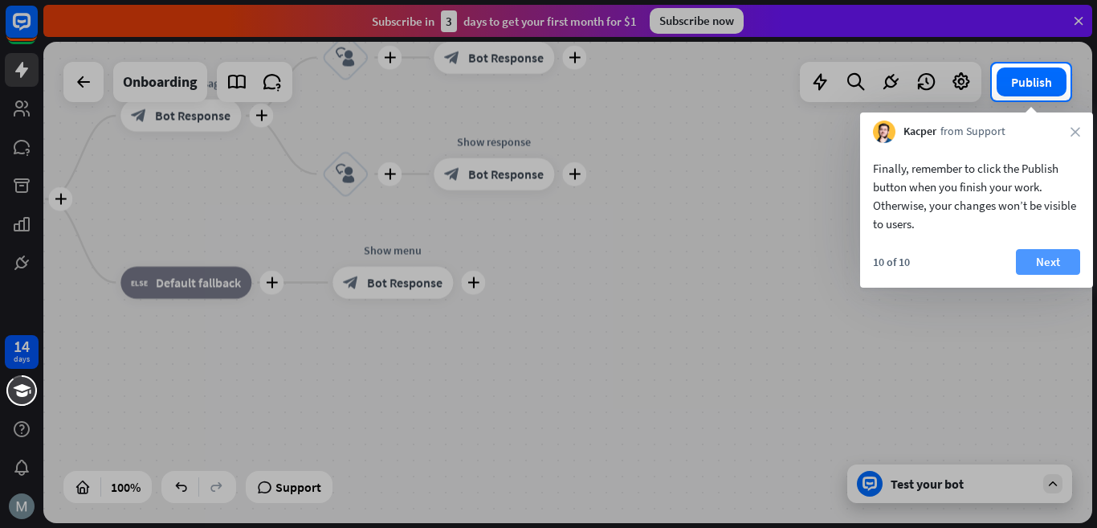
click at [1064, 260] on button "Next" at bounding box center [1048, 262] width 64 height 26
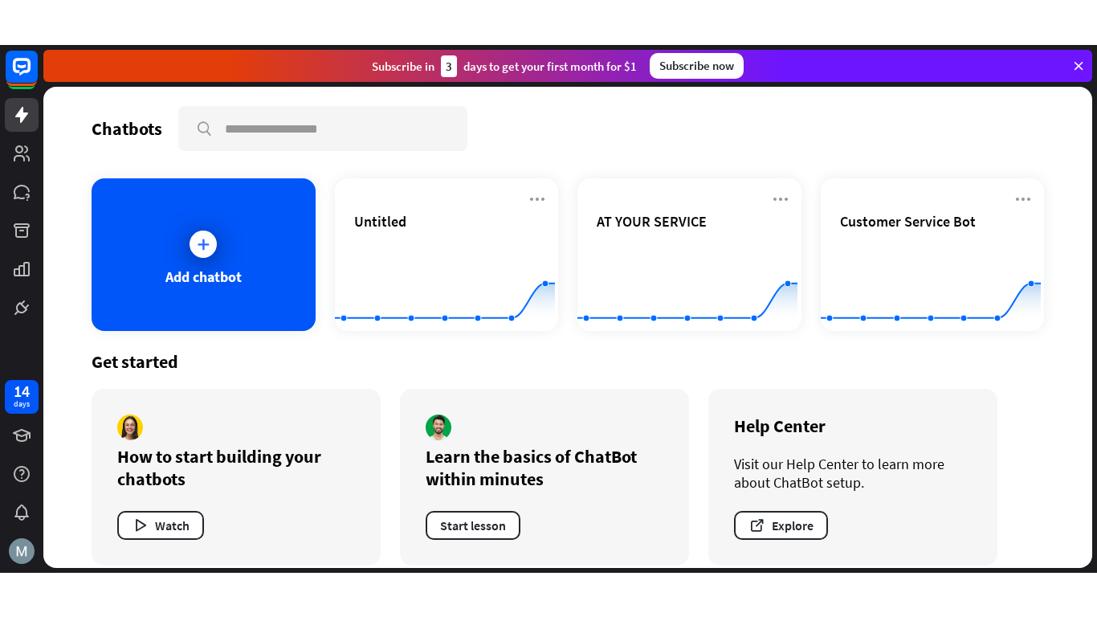
scroll to position [17, 0]
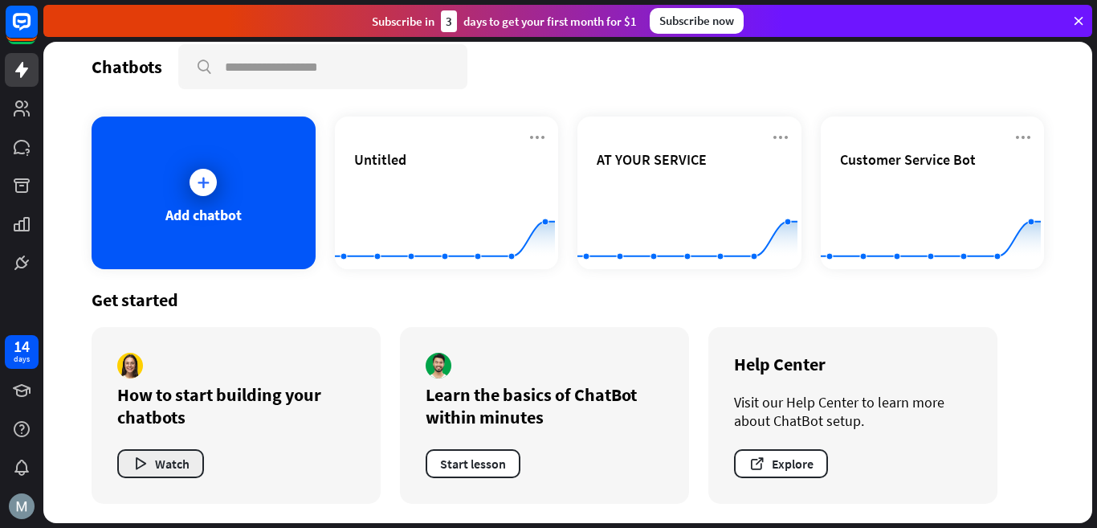
click at [166, 455] on button "Watch" at bounding box center [160, 463] width 87 height 29
click at [198, 183] on div "close" at bounding box center [548, 264] width 1097 height 528
click at [175, 458] on button "Watch" at bounding box center [160, 463] width 87 height 29
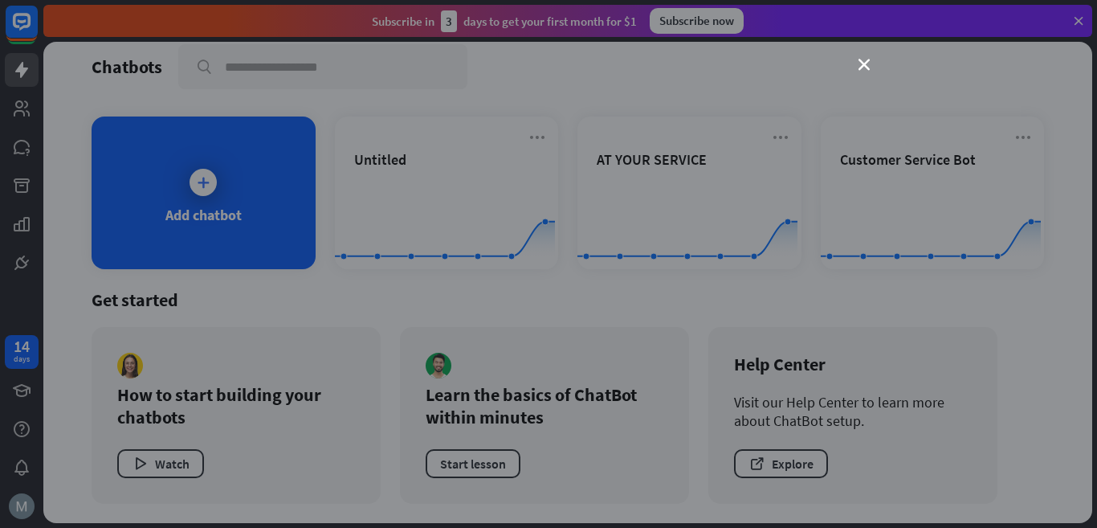
click at [870, 62] on div "close" at bounding box center [548, 264] width 1097 height 528
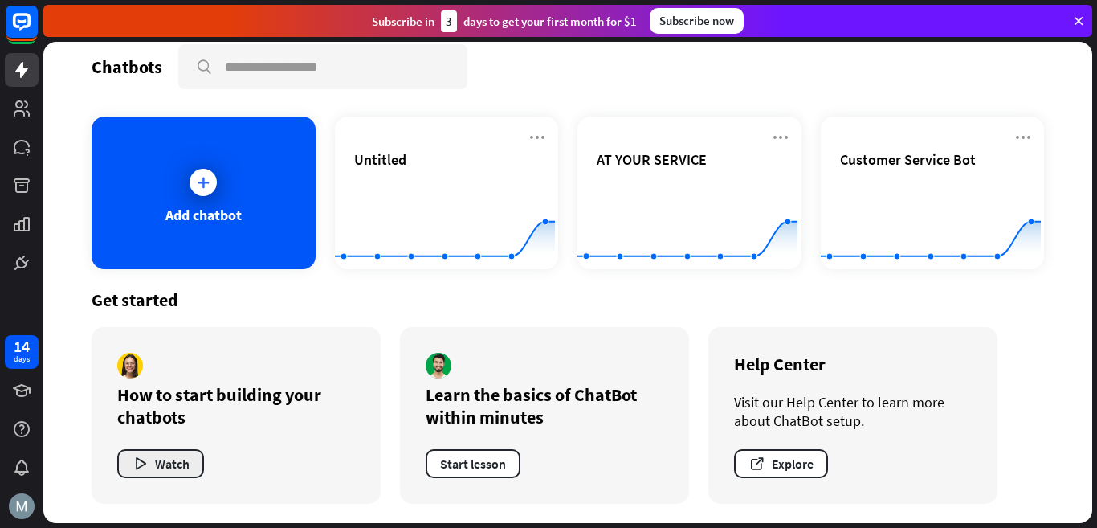
click at [151, 457] on button "Watch" at bounding box center [160, 463] width 87 height 29
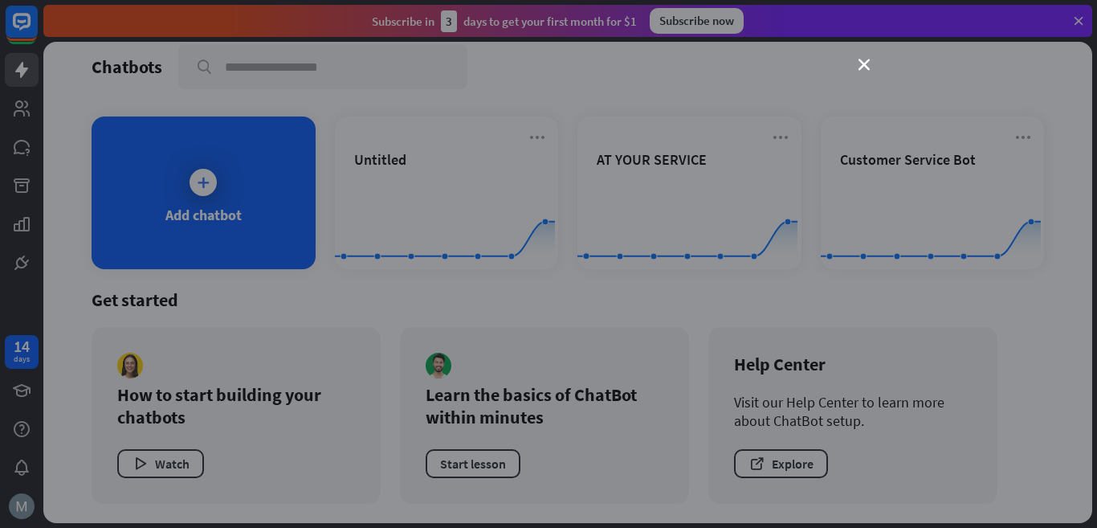
scroll to position [0, 0]
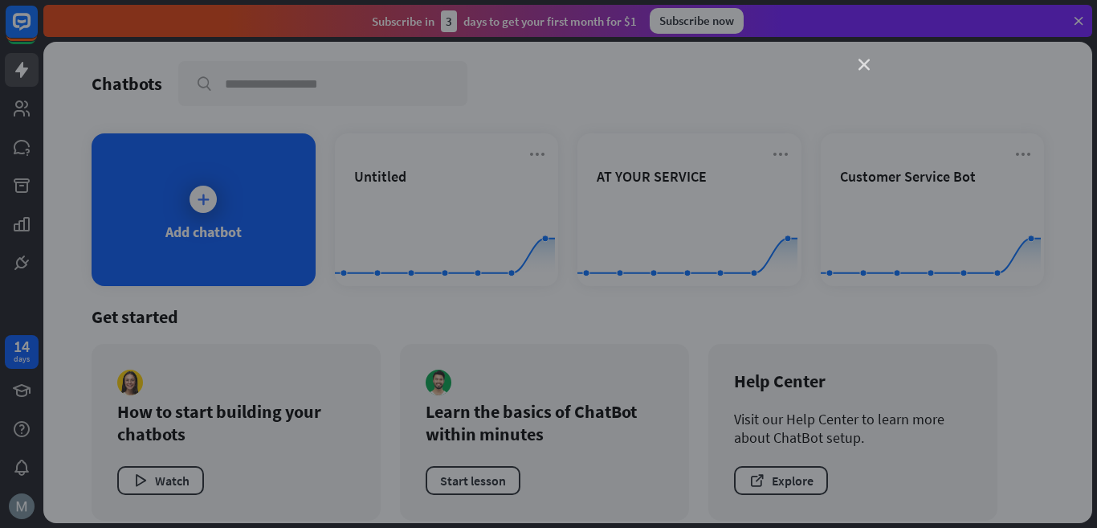
click at [863, 63] on icon "close" at bounding box center [863, 64] width 11 height 11
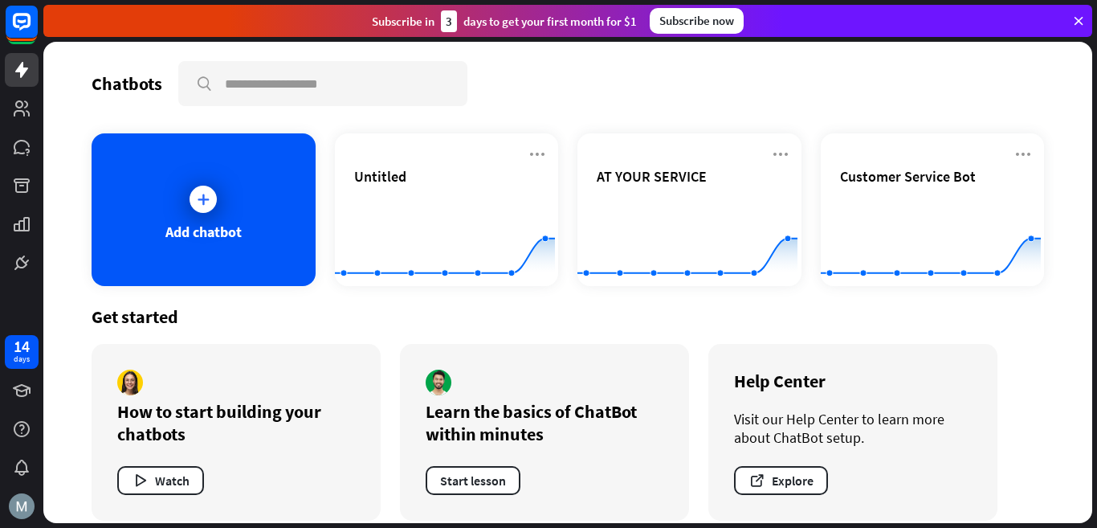
click at [988, 59] on div "Chatbots search Add chatbot Untitled Created with Highcharts 10.1.0 0 1 2 AT YO…" at bounding box center [567, 282] width 1049 height 481
click at [1078, 17] on icon at bounding box center [1078, 21] width 14 height 14
